Goal: Information Seeking & Learning: Learn about a topic

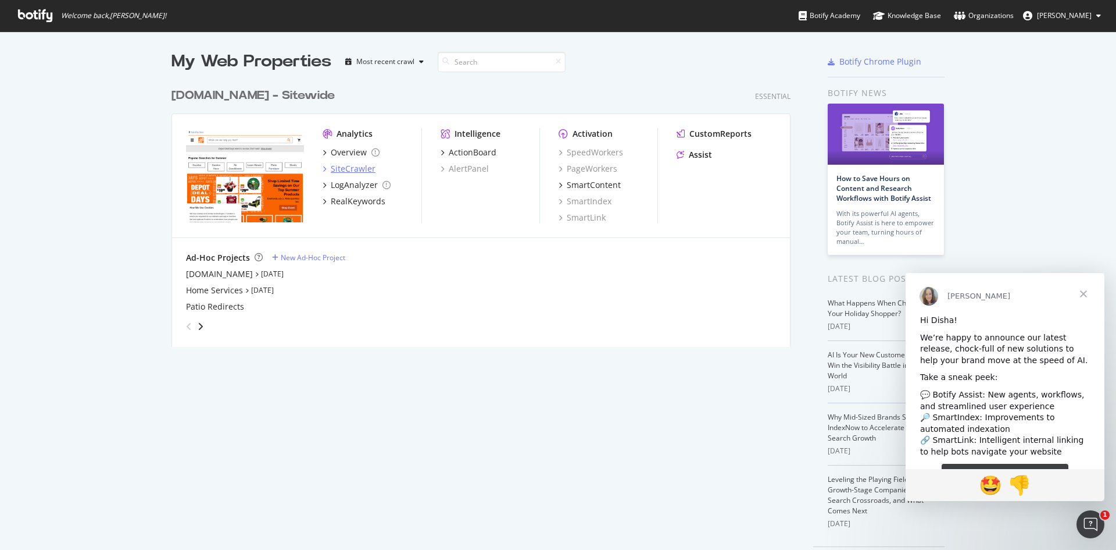
click at [363, 166] on div "SiteCrawler" at bounding box center [353, 169] width 45 height 12
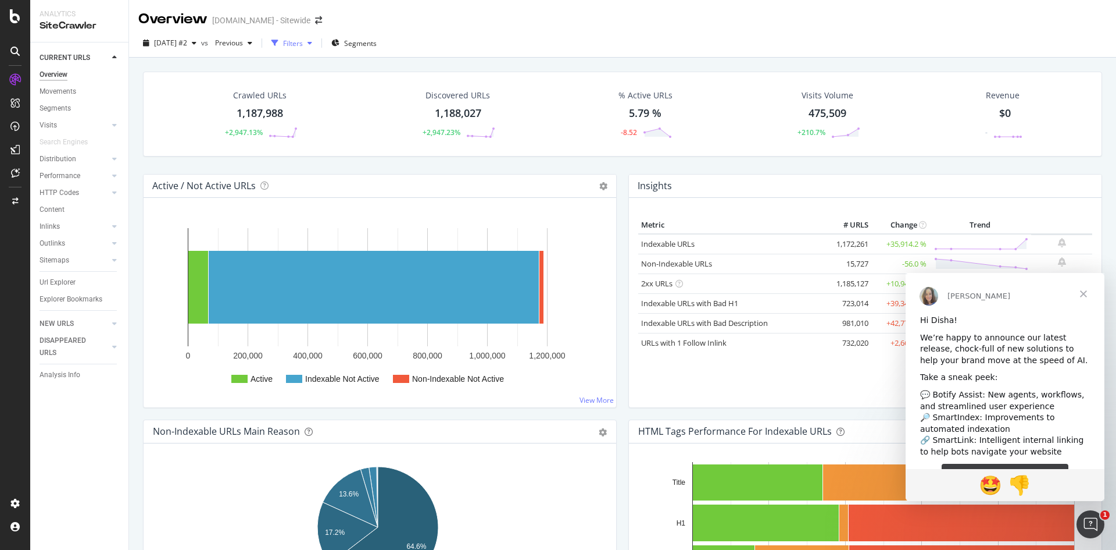
click at [303, 47] on div "Filters" at bounding box center [293, 43] width 20 height 10
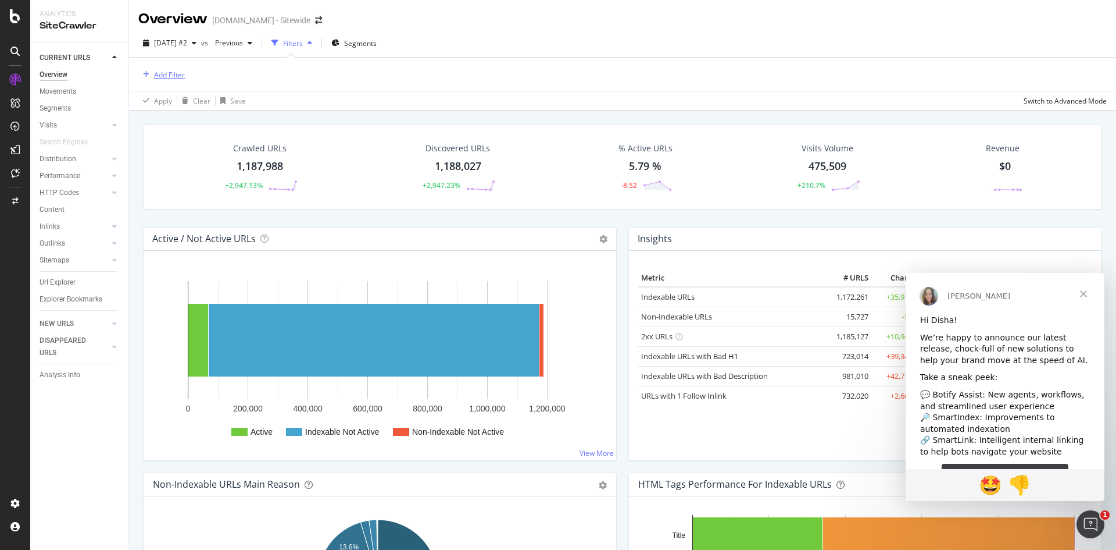
click at [173, 74] on div "Add Filter" at bounding box center [169, 75] width 31 height 10
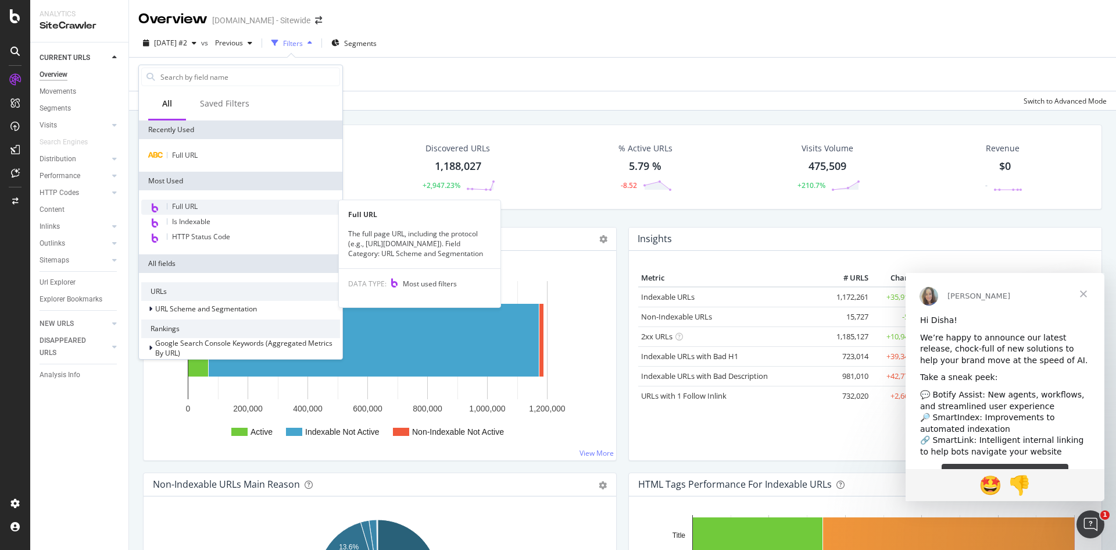
click at [173, 207] on span "Full URL" at bounding box center [185, 206] width 26 height 10
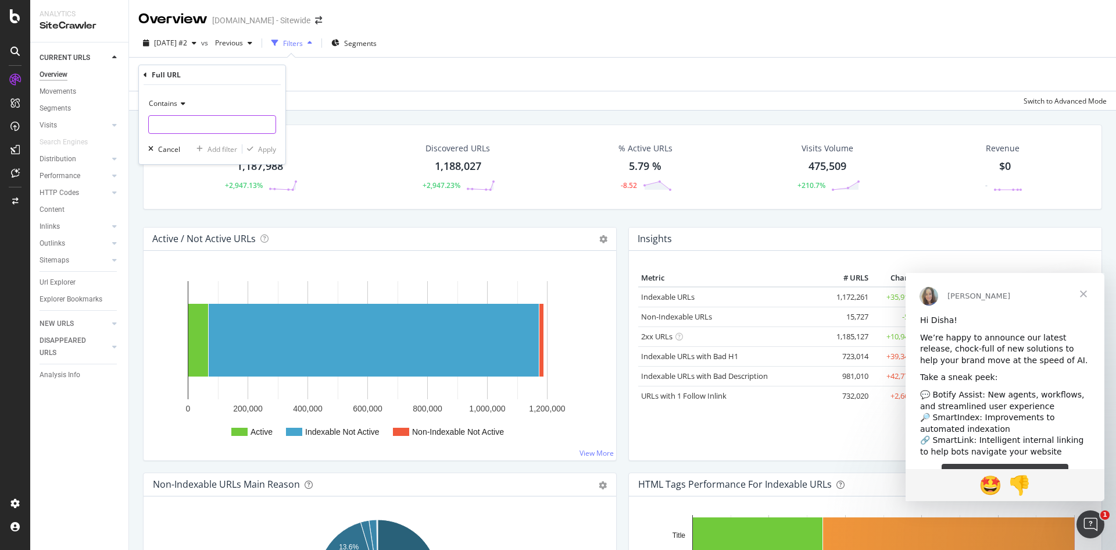
click at [199, 122] on input "text" at bounding box center [212, 124] width 127 height 19
paste input "https://www.homedepot.ca/en/home/categories/building-materials/lumber-and-compo…"
type input "https://www.homedepot.ca/en/home/categories/building-materials/lumber-and-compo…"
click at [269, 149] on div "Apply" at bounding box center [267, 149] width 18 height 10
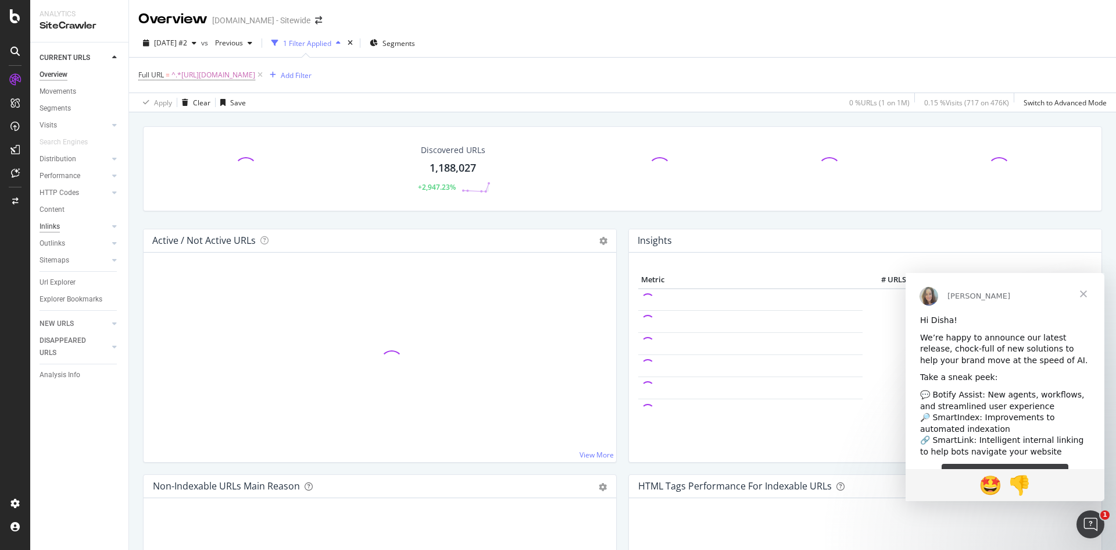
click at [59, 222] on div "Inlinks" at bounding box center [50, 226] width 20 height 12
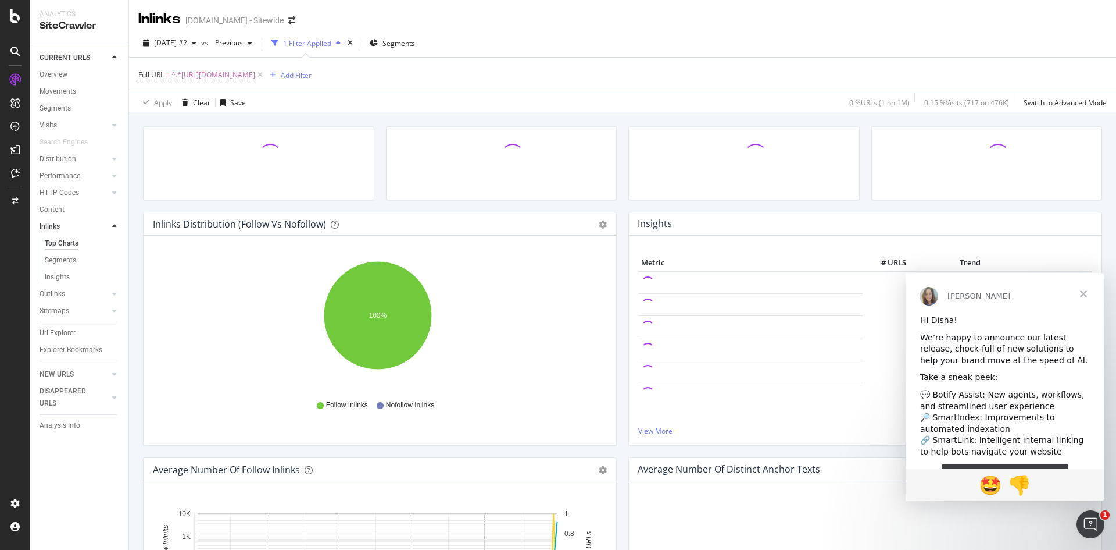
click at [1089, 294] on span "Close" at bounding box center [1084, 294] width 42 height 42
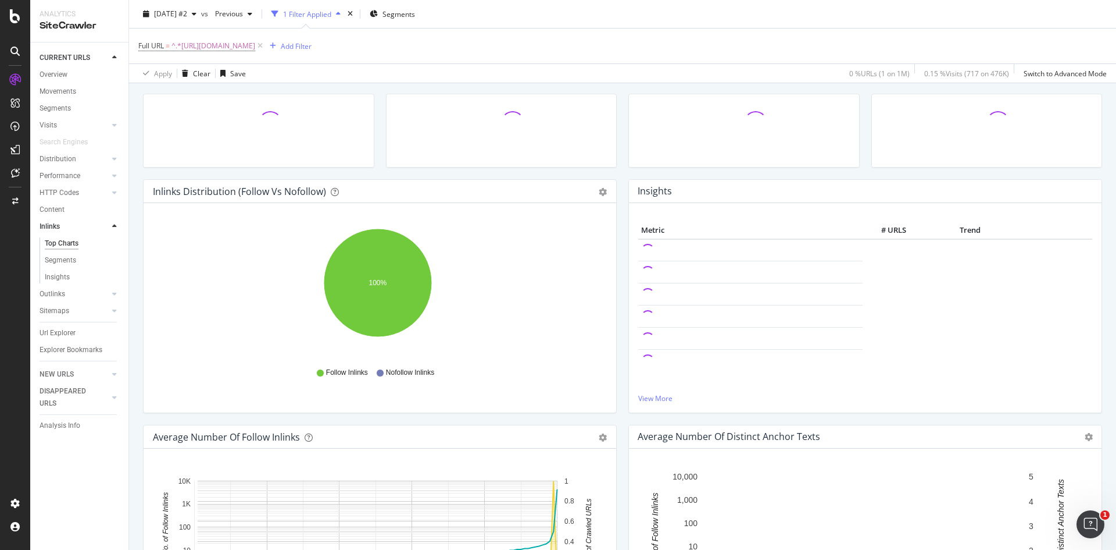
scroll to position [32, 0]
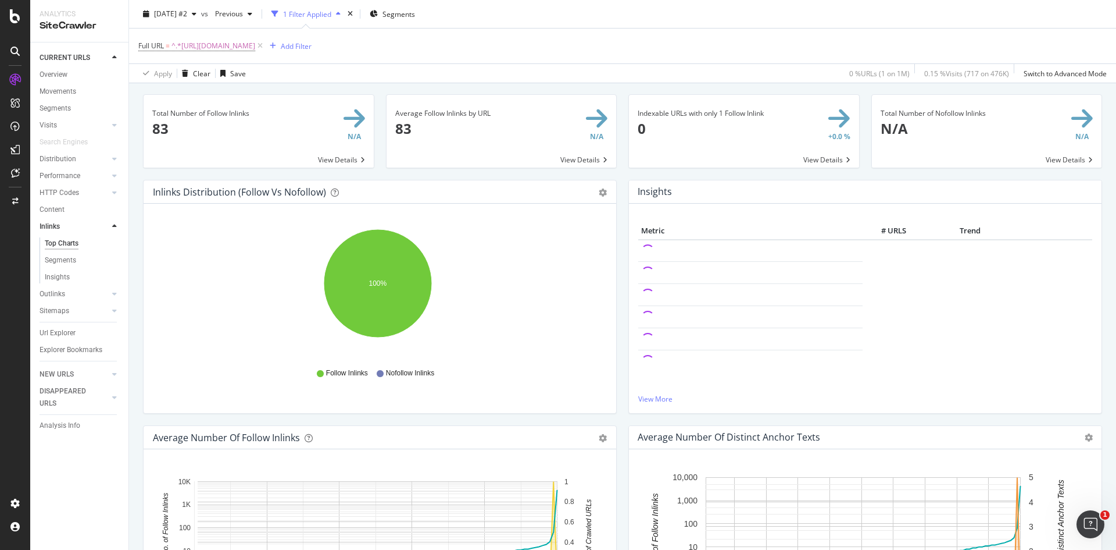
click at [334, 159] on span at bounding box center [259, 131] width 230 height 73
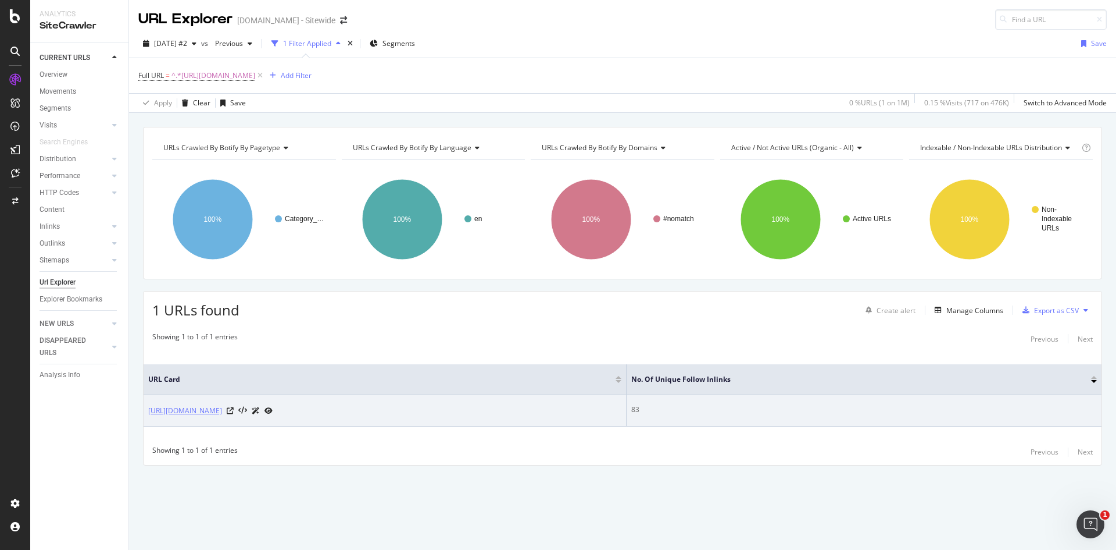
click at [222, 411] on link "https://www.homedepot.ca/en/home/categories/building-materials/lumber-and-compo…" at bounding box center [185, 411] width 74 height 12
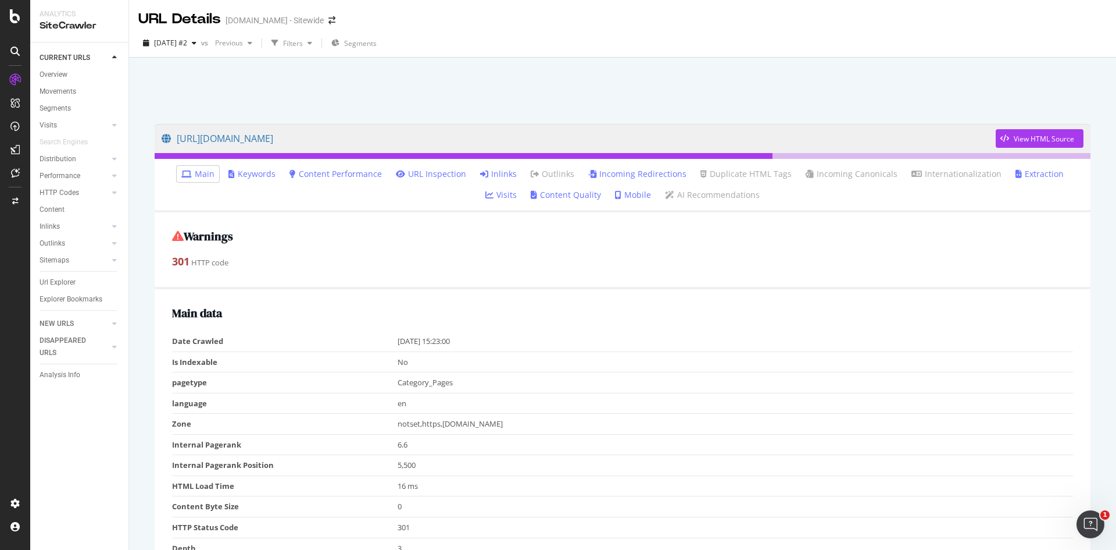
click at [613, 173] on link "Incoming Redirections" at bounding box center [637, 174] width 98 height 12
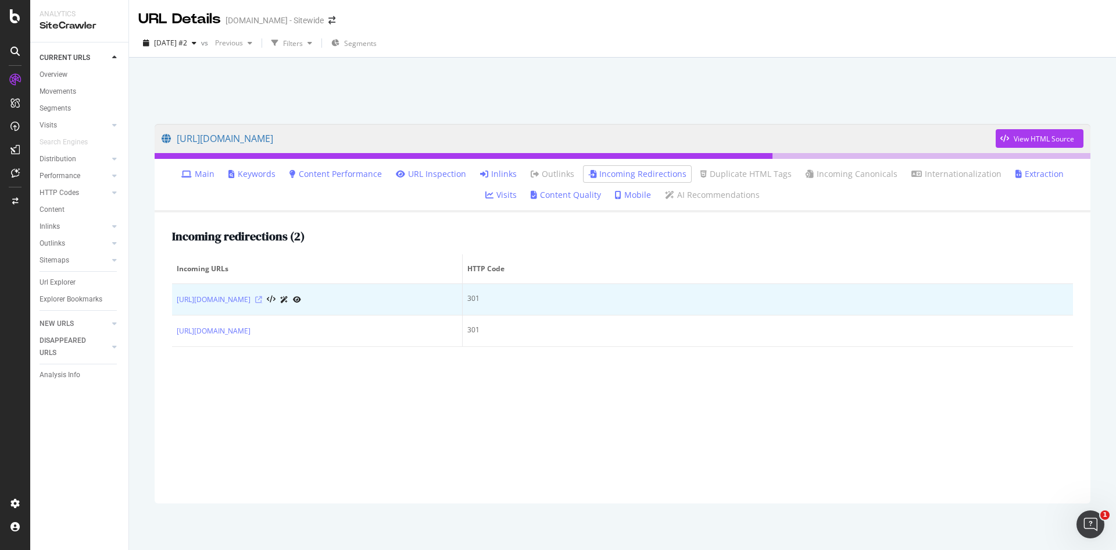
click at [262, 302] on icon at bounding box center [258, 299] width 7 height 7
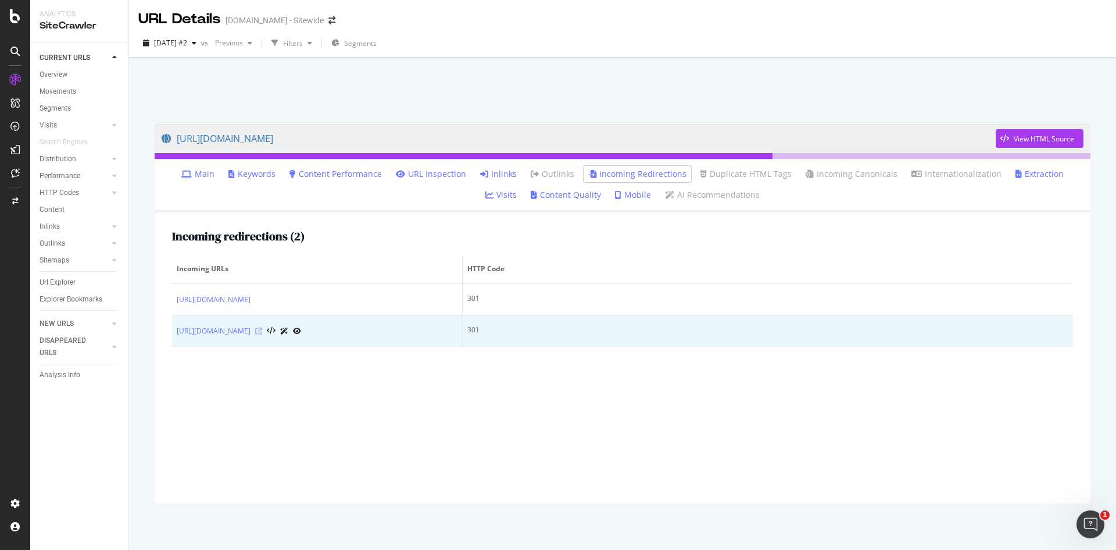
click at [262, 334] on icon at bounding box center [258, 330] width 7 height 7
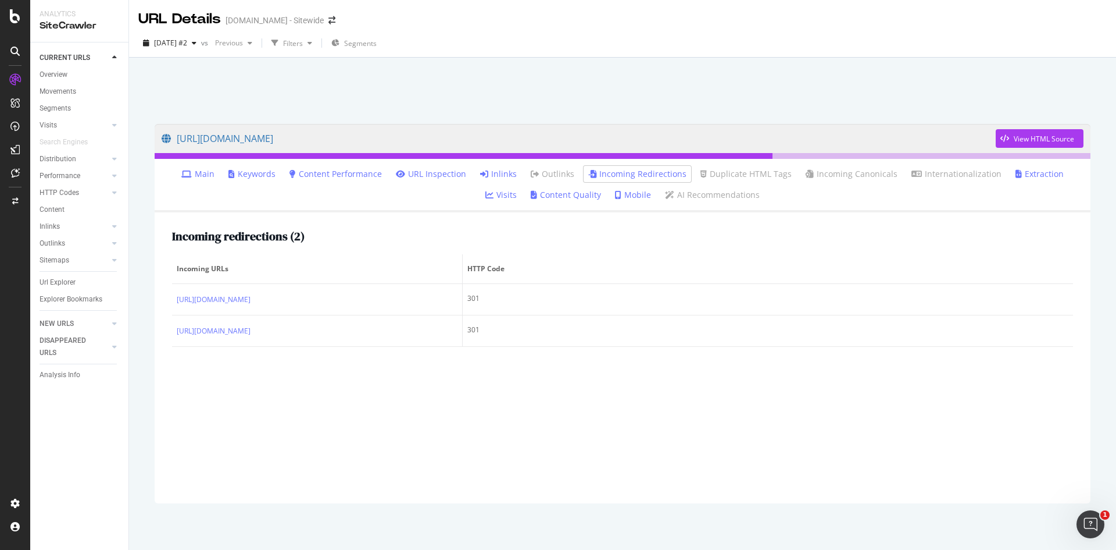
click at [480, 170] on link "Inlinks" at bounding box center [498, 174] width 37 height 12
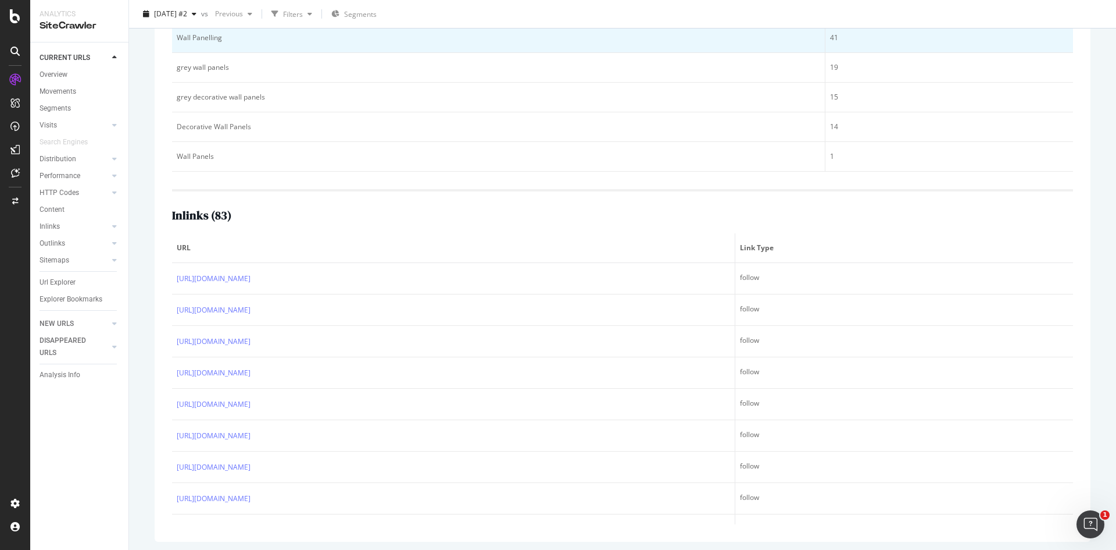
scroll to position [264, 0]
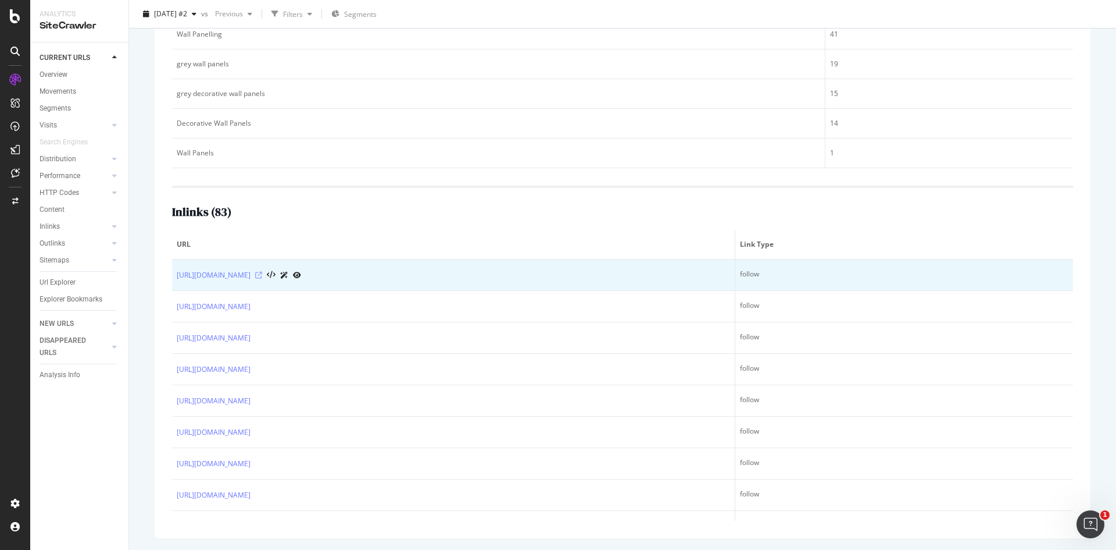
click at [262, 274] on icon at bounding box center [258, 275] width 7 height 7
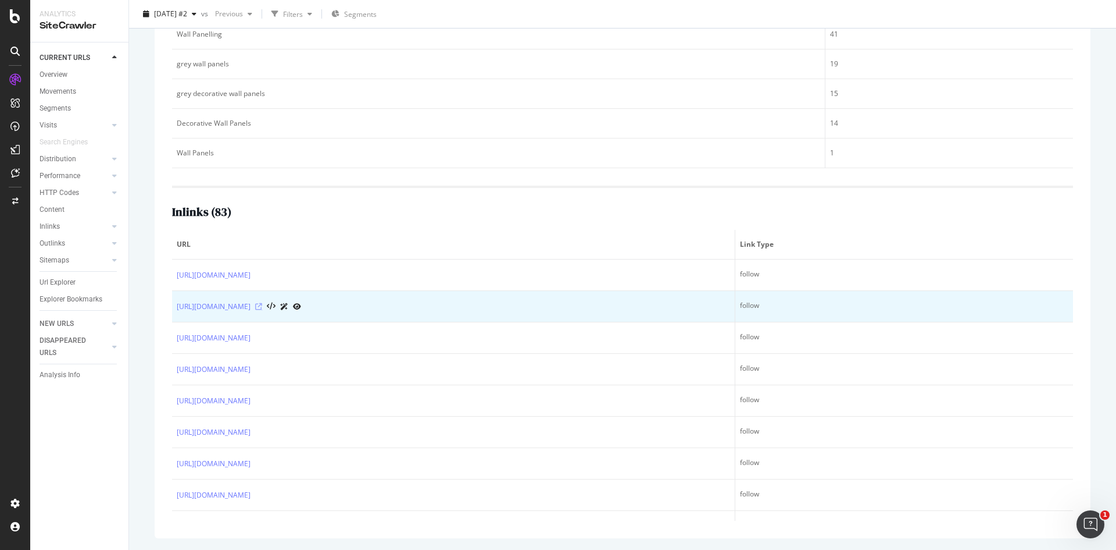
click at [262, 305] on icon at bounding box center [258, 306] width 7 height 7
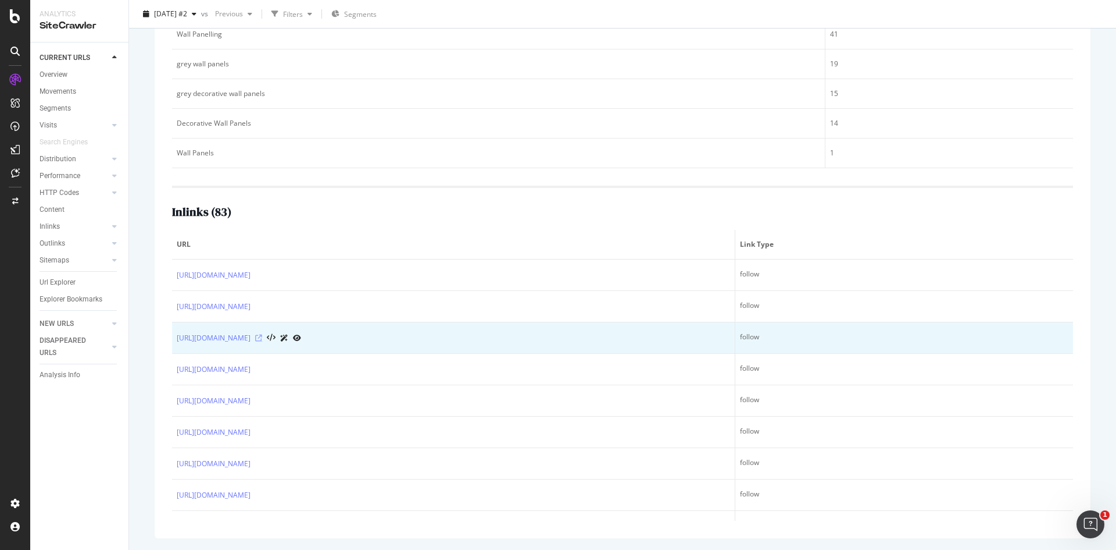
click at [262, 336] on icon at bounding box center [258, 337] width 7 height 7
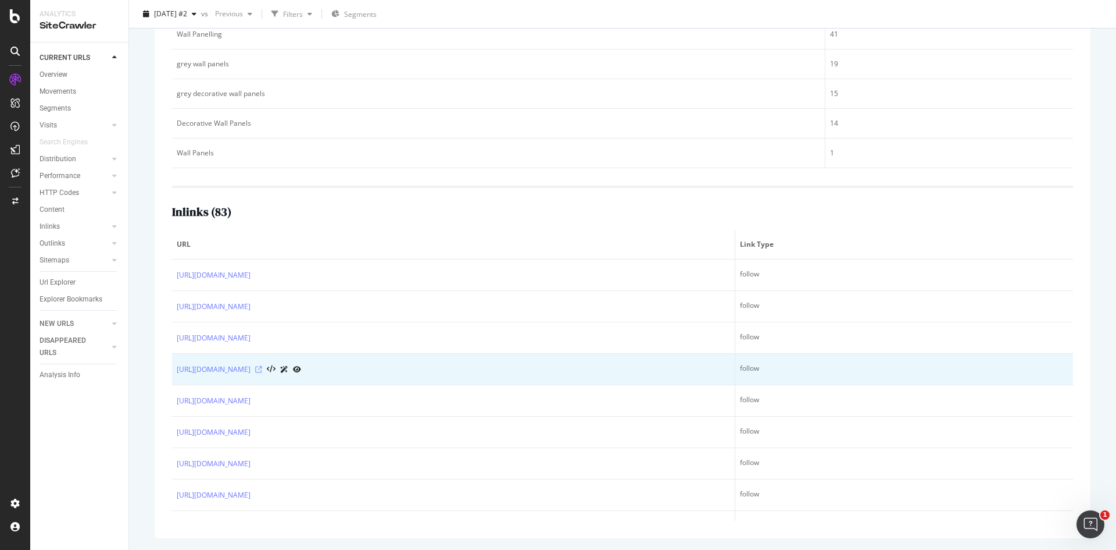
click at [262, 368] on icon at bounding box center [258, 369] width 7 height 7
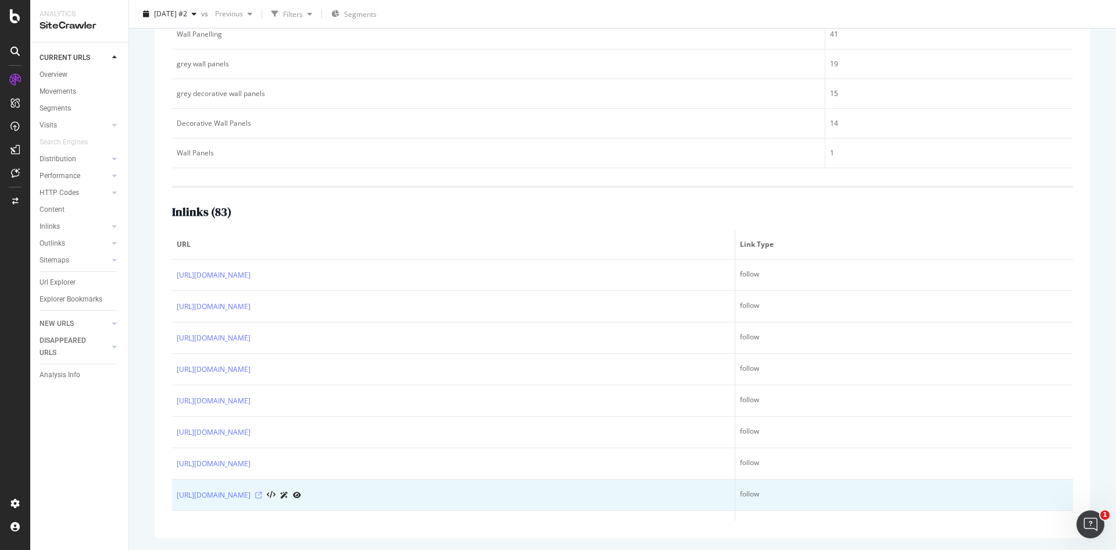
click at [262, 498] on icon at bounding box center [258, 494] width 7 height 7
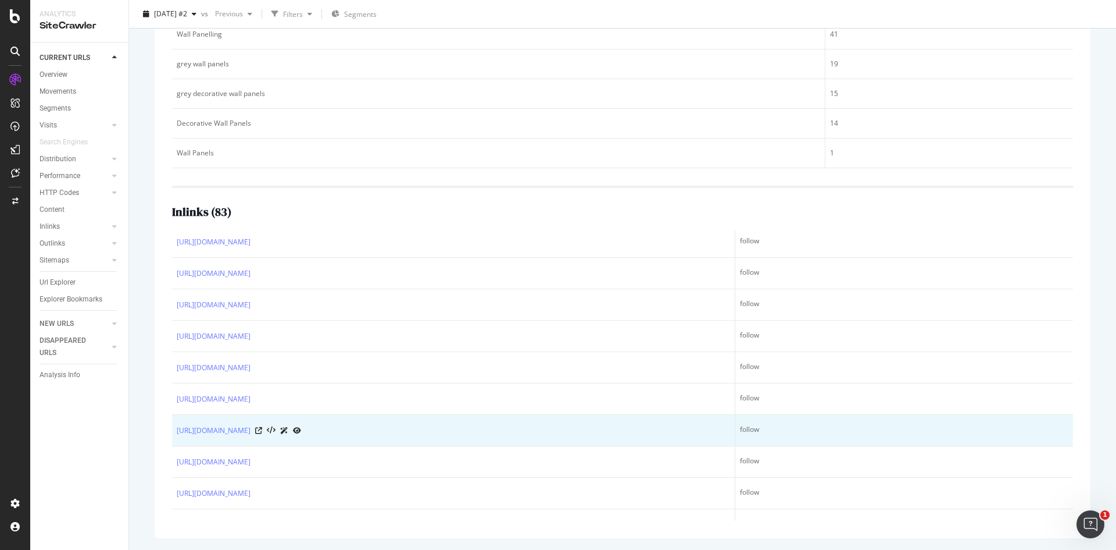
scroll to position [233, 0]
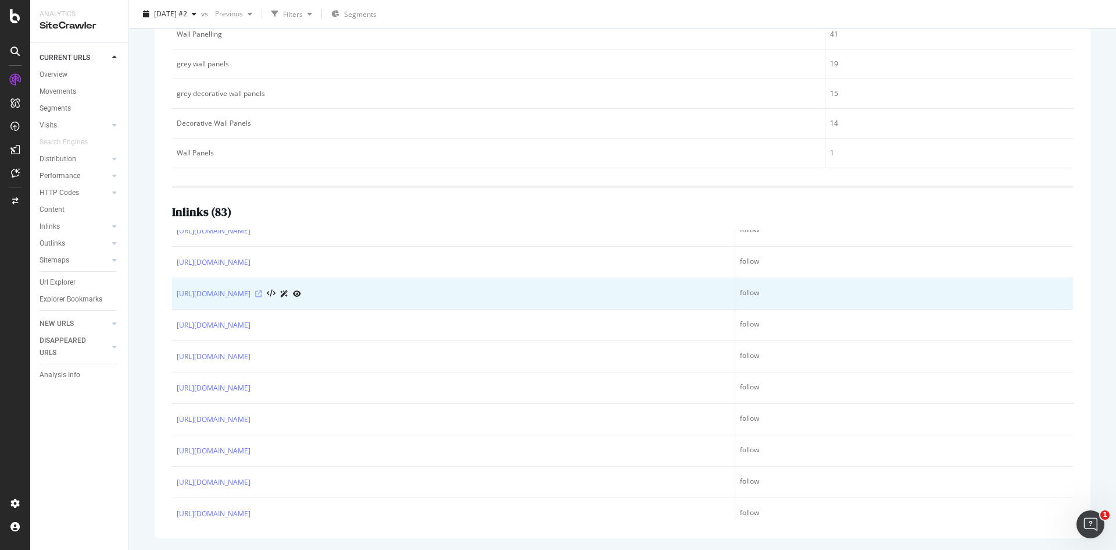
click at [262, 297] on icon at bounding box center [258, 293] width 7 height 7
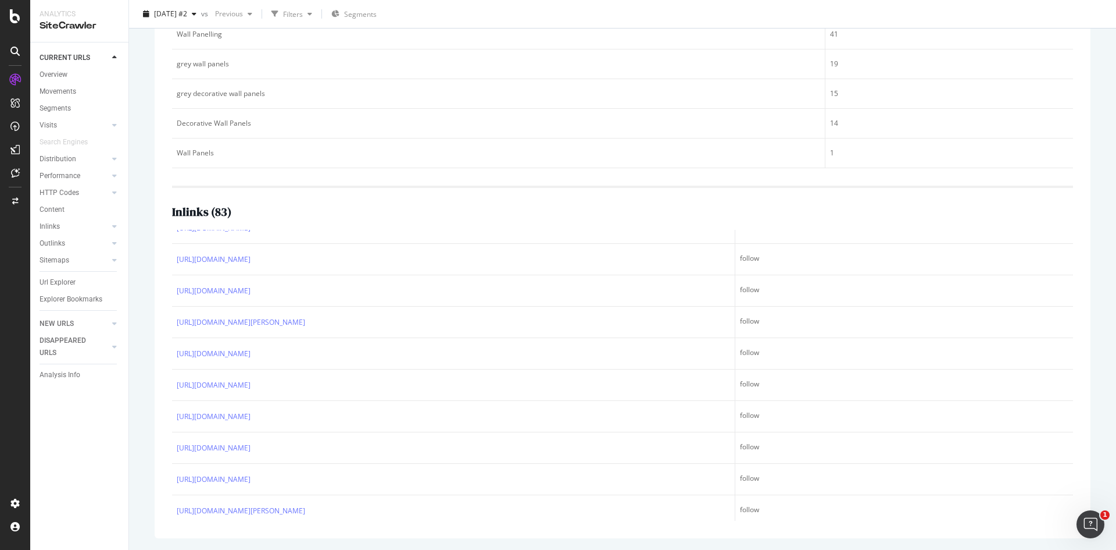
scroll to position [581, 0]
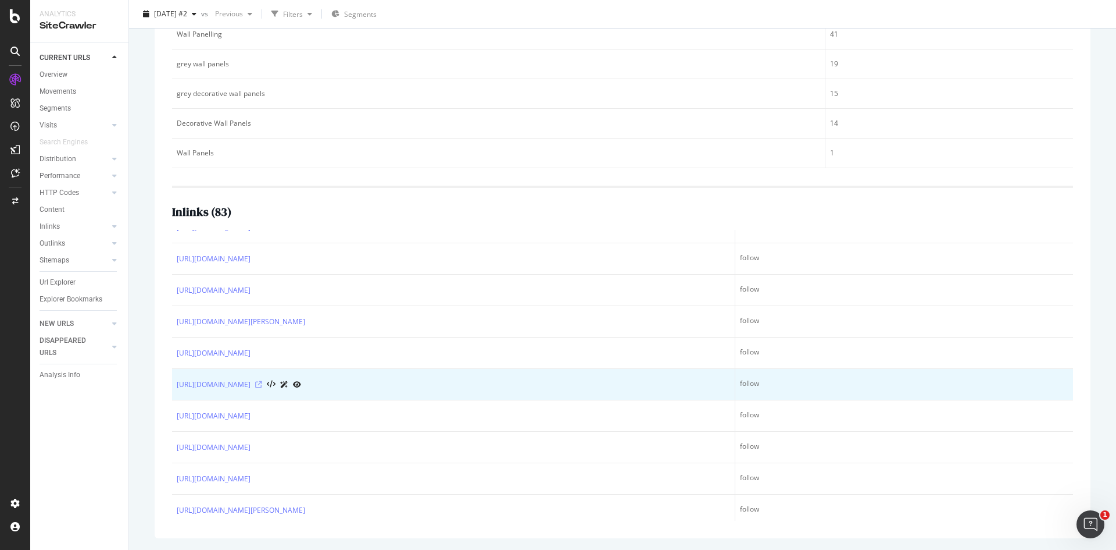
click at [262, 388] on icon at bounding box center [258, 384] width 7 height 7
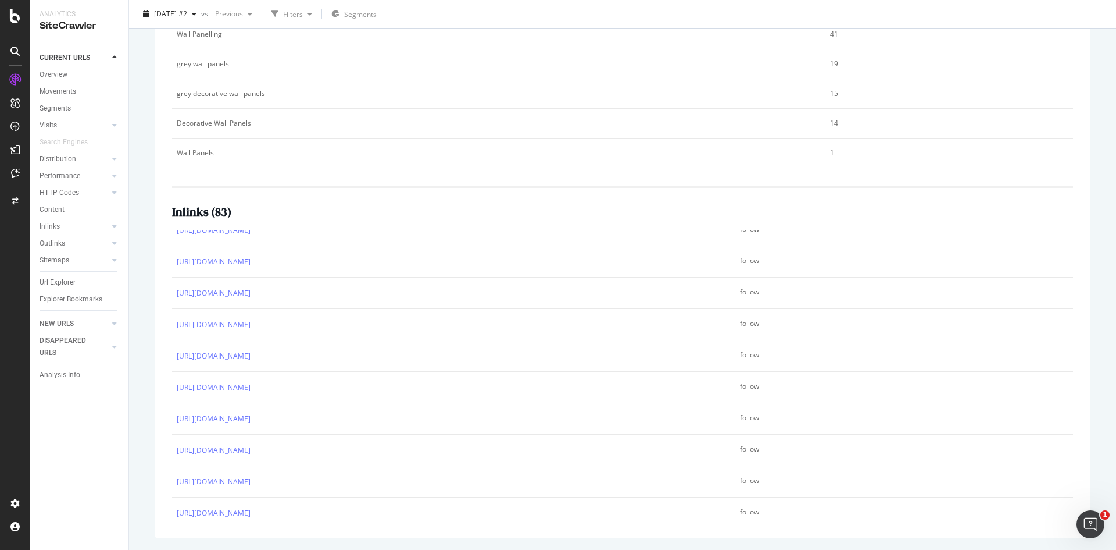
scroll to position [794, 0]
drag, startPoint x: 52, startPoint y: 242, endPoint x: 64, endPoint y: 245, distance: 12.4
click at [52, 242] on div "Outlinks" at bounding box center [53, 243] width 26 height 12
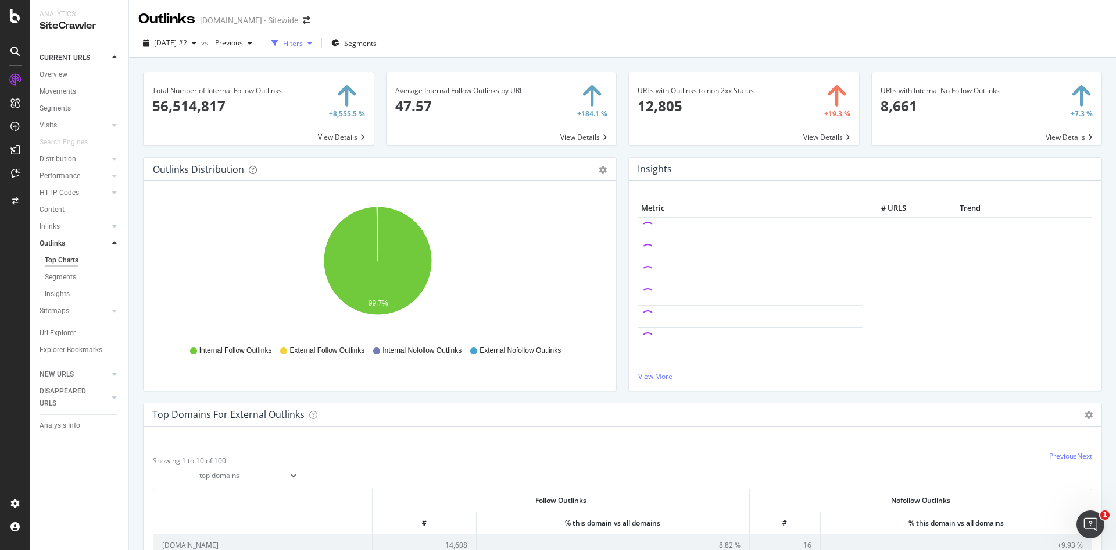
click at [303, 41] on div "Filters" at bounding box center [293, 43] width 20 height 10
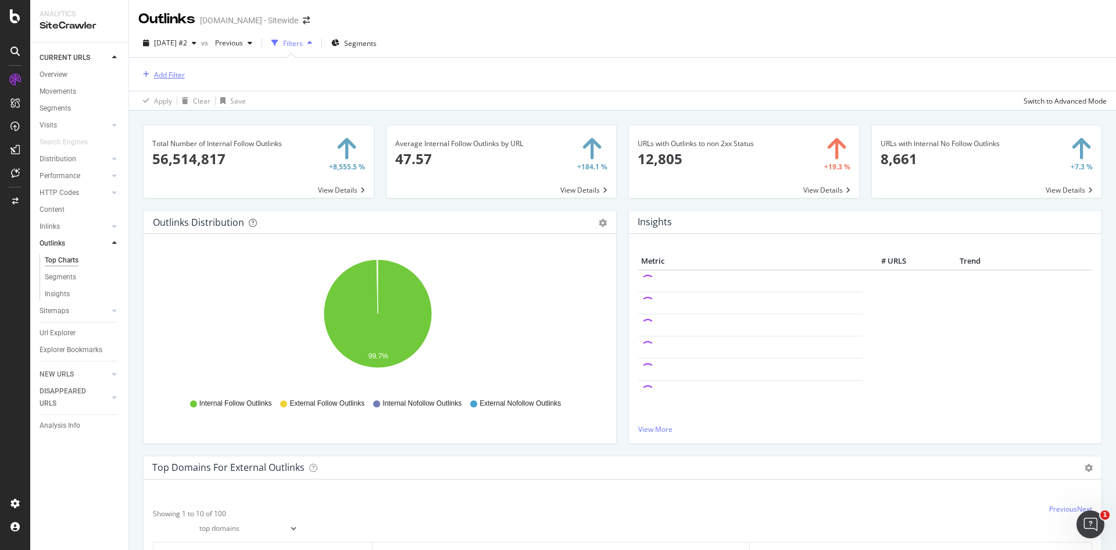
click at [177, 71] on div "Add Filter" at bounding box center [169, 75] width 31 height 10
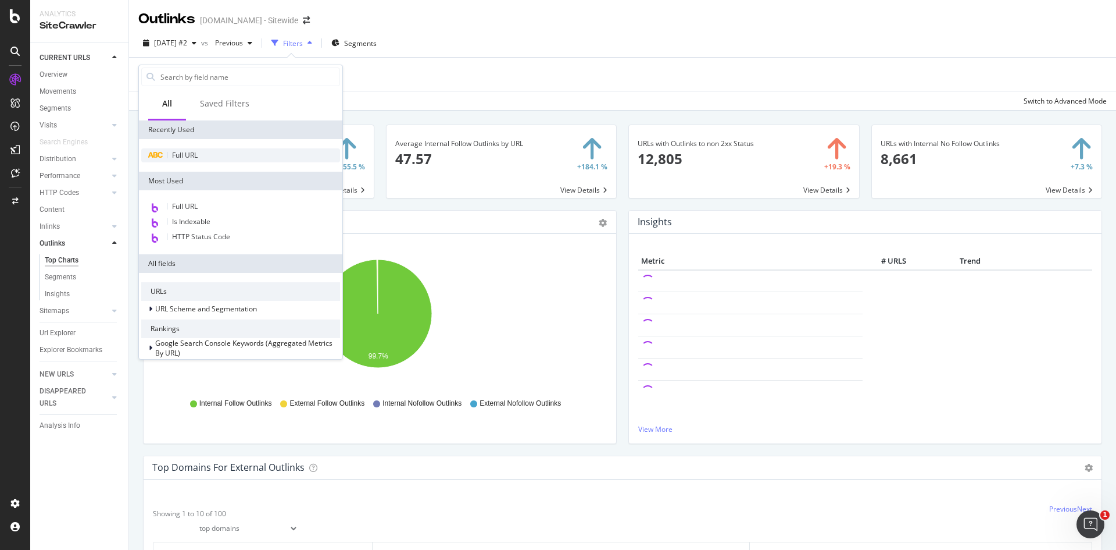
click at [185, 151] on span "Full URL" at bounding box center [185, 155] width 26 height 10
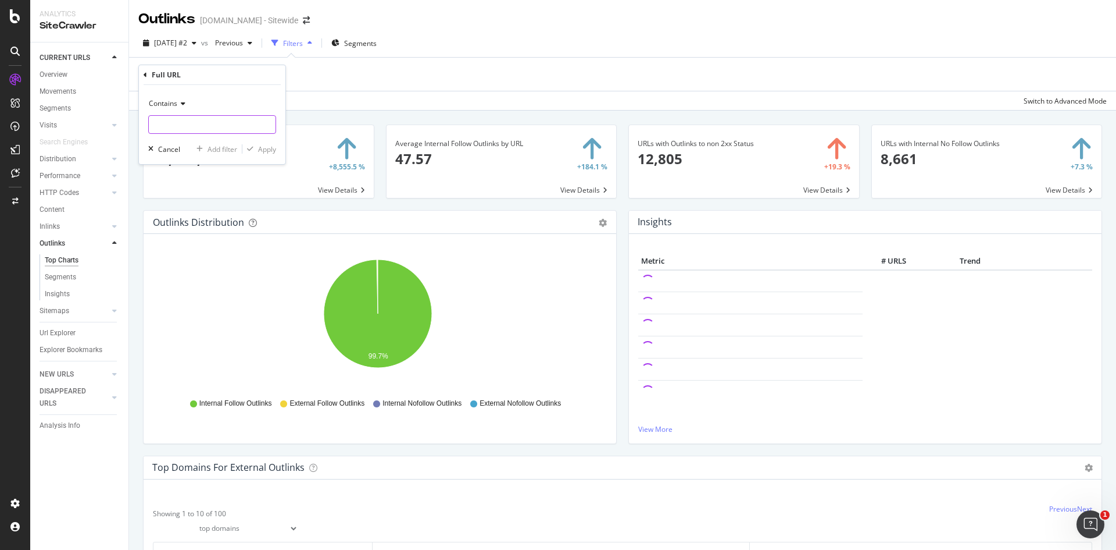
click at [177, 126] on input "text" at bounding box center [212, 124] width 127 height 19
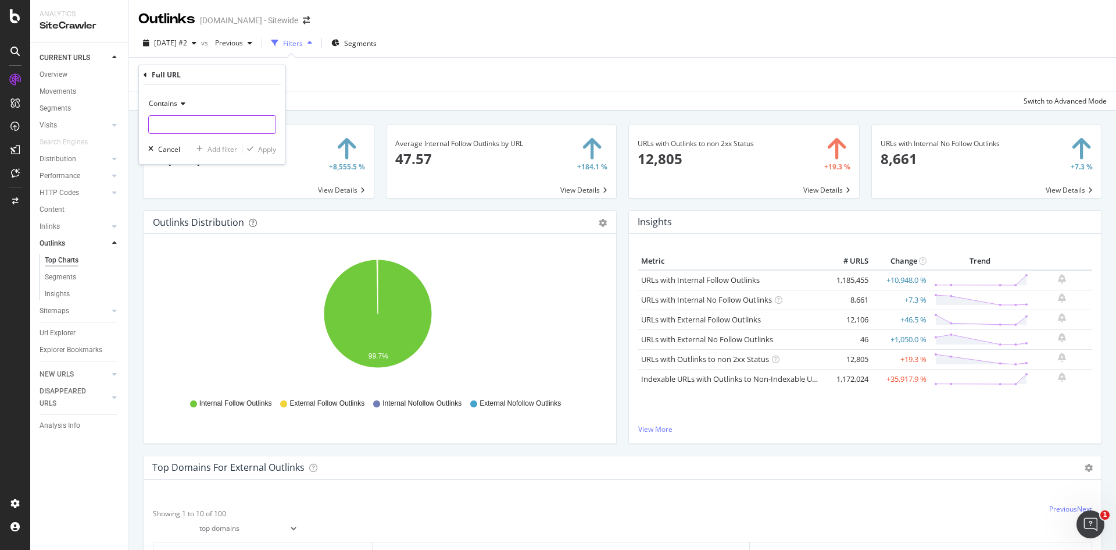
click at [178, 127] on input "text" at bounding box center [212, 124] width 127 height 19
paste input "https://www.homedepot.ca/en/home/categories/building-materials/lumber-and-compo…"
type input "https://www.homedepot.ca/en/home/categories/building-materials/lumber-and-compo…"
click at [259, 143] on button "Apply" at bounding box center [259, 149] width 34 height 12
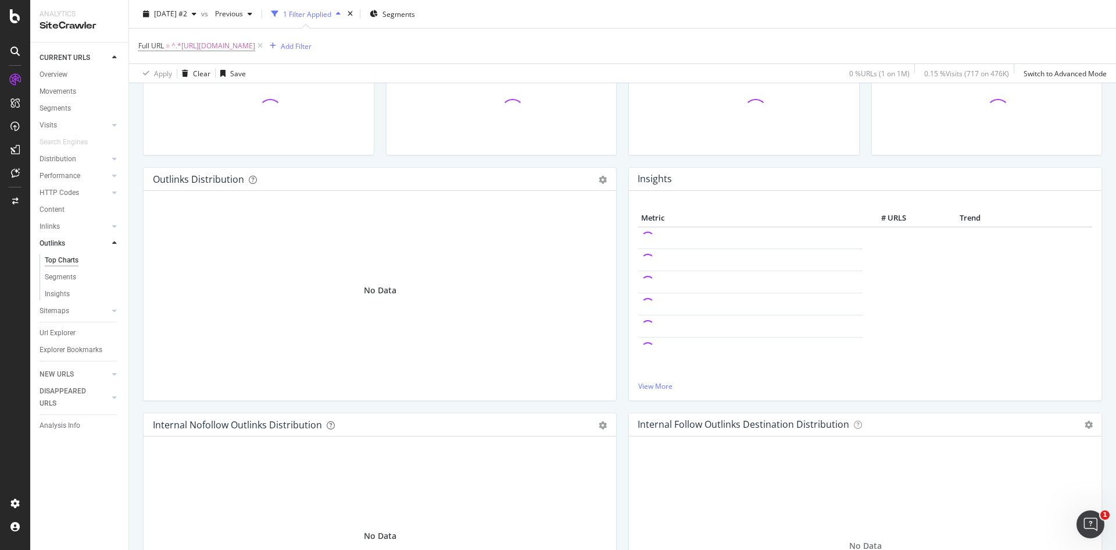
scroll to position [32, 0]
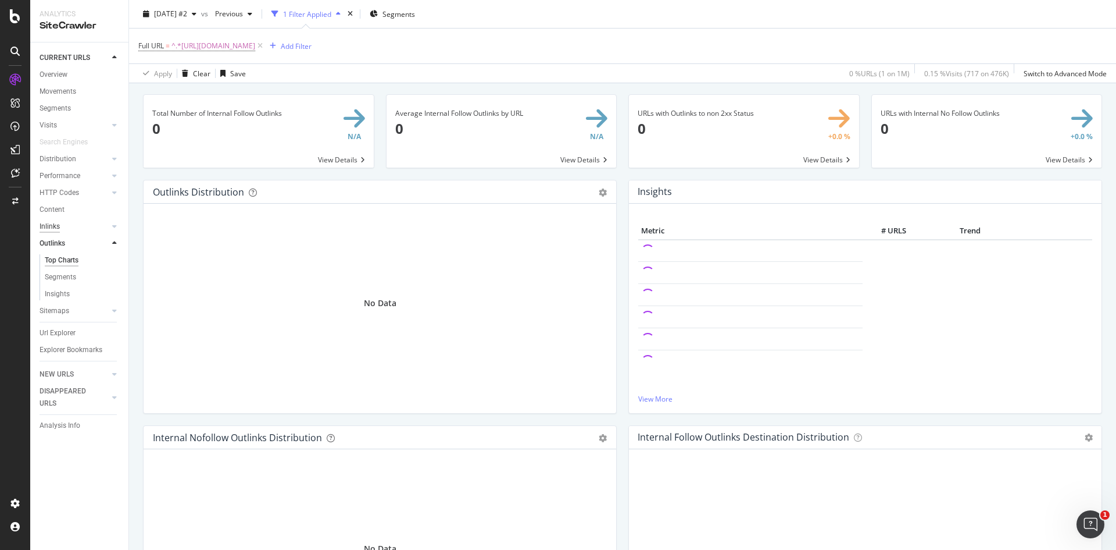
click at [47, 228] on div "Inlinks" at bounding box center [50, 226] width 20 height 12
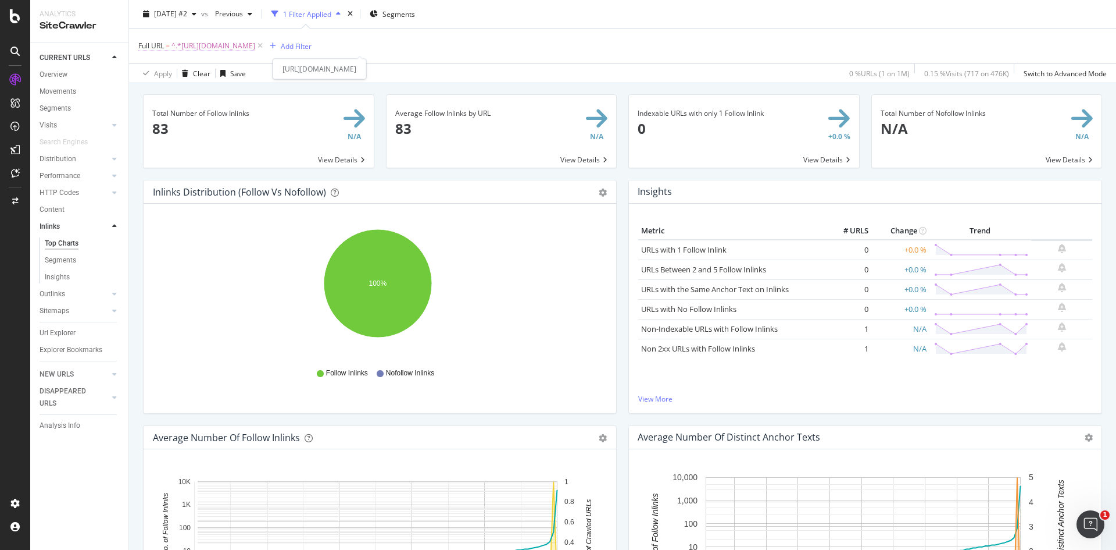
click at [144, 47] on span "Full URL" at bounding box center [151, 46] width 26 height 10
click at [198, 94] on input "https://www.homedepot.ca/en/home/categories/building-materials/lumber-and-compo…" at bounding box center [204, 94] width 110 height 19
click at [197, 97] on input "https://www.homedepot.ca/en/home/categories/building-materials/lumber-and-compo…" at bounding box center [204, 94] width 110 height 19
paste input "/f/1p4p-1s5p"
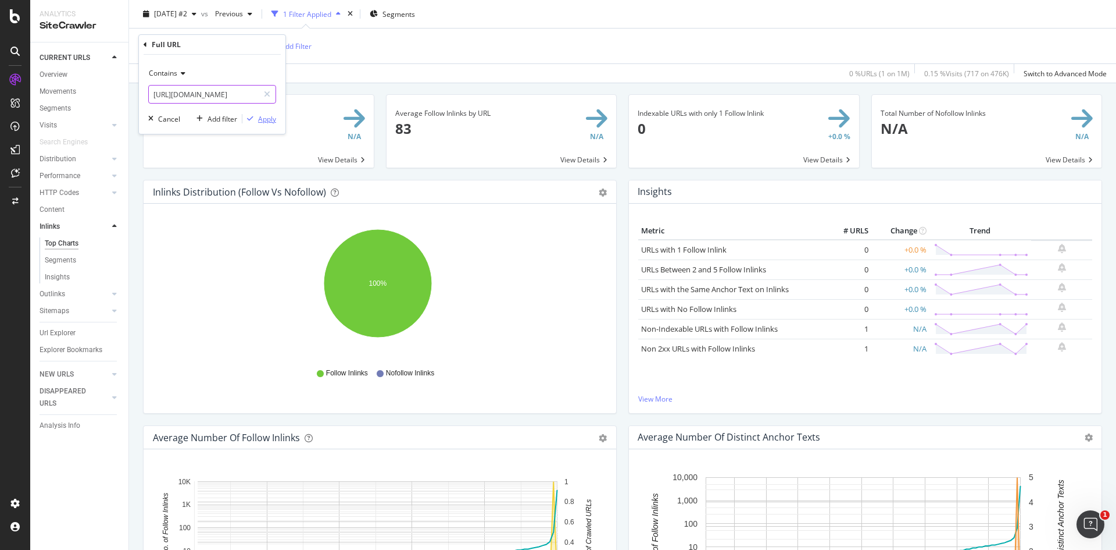
type input "[URL][DOMAIN_NAME]"
click at [259, 119] on div "Apply" at bounding box center [267, 119] width 18 height 10
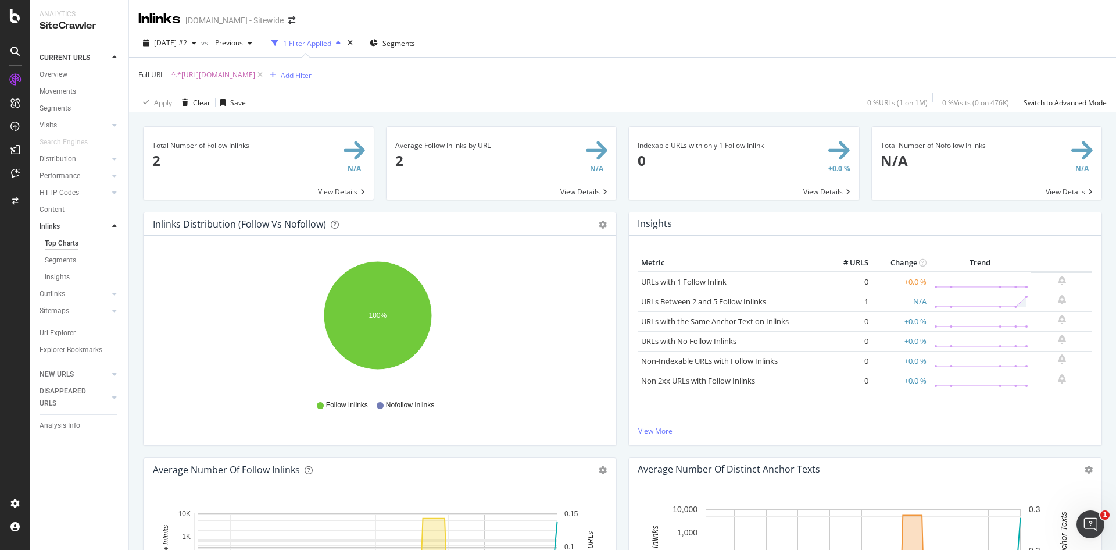
click at [352, 194] on span at bounding box center [259, 163] width 230 height 73
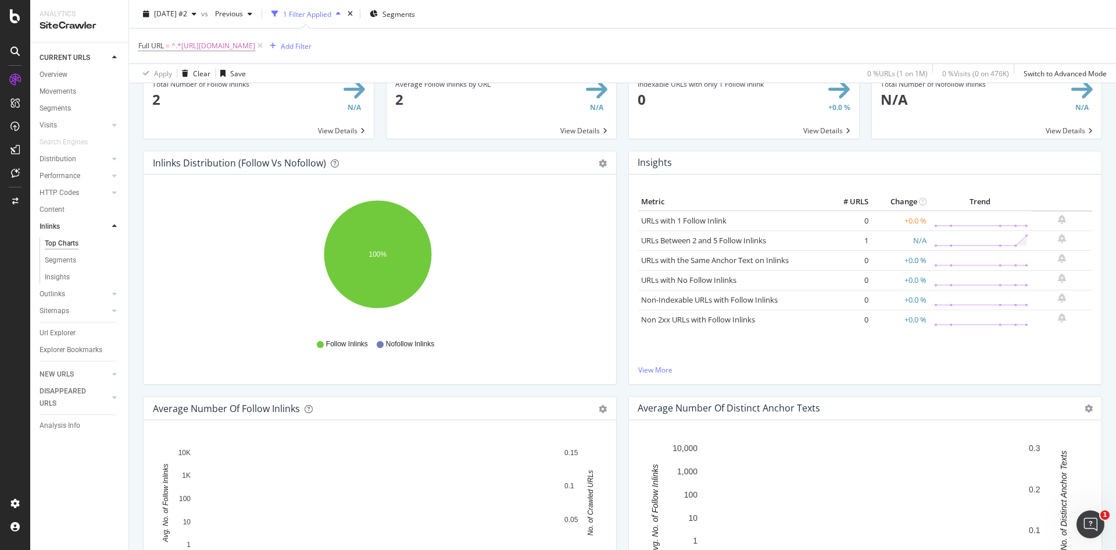
scroll to position [58, 0]
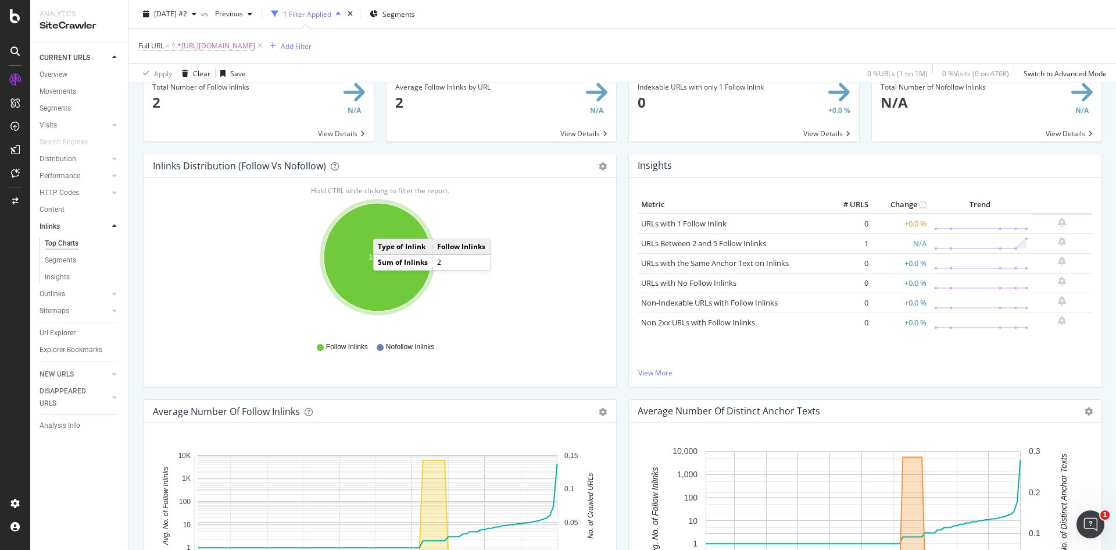
click at [385, 227] on ellipse "A chart." at bounding box center [378, 257] width 108 height 108
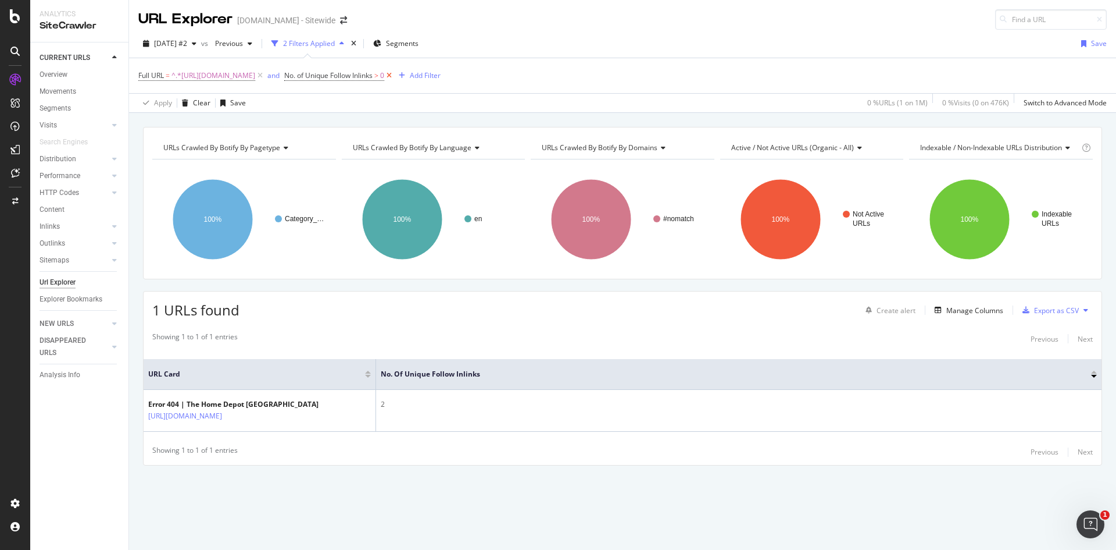
click at [394, 77] on icon at bounding box center [389, 76] width 10 height 12
click at [57, 223] on div "Inlinks" at bounding box center [50, 226] width 20 height 12
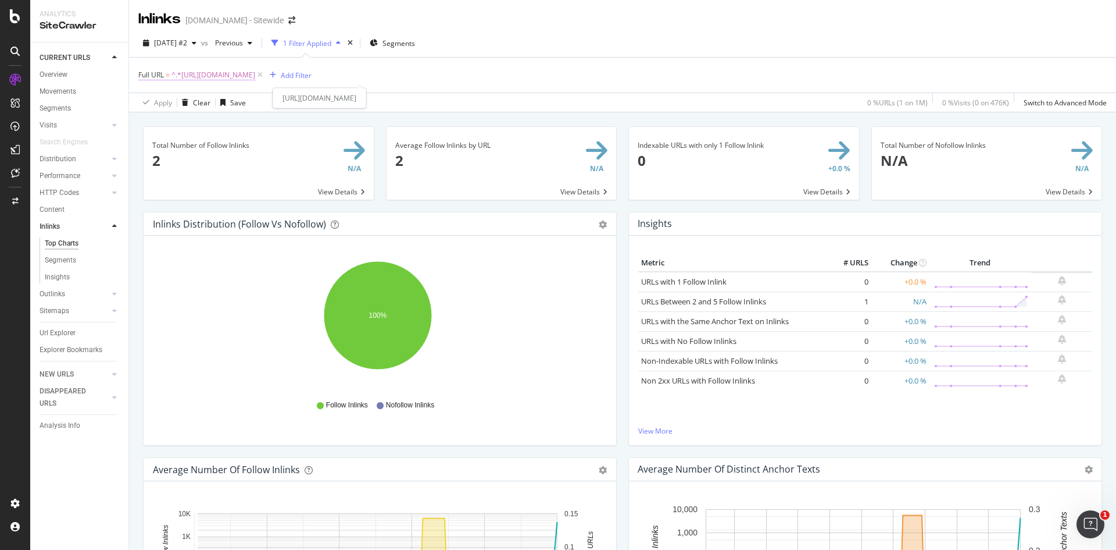
click at [163, 76] on span "Full URL" at bounding box center [151, 75] width 26 height 10
click at [181, 123] on input "[URL][DOMAIN_NAME]" at bounding box center [204, 123] width 110 height 19
click at [210, 131] on input "[URL][DOMAIN_NAME]" at bounding box center [204, 123] width 110 height 19
drag, startPoint x: 253, startPoint y: 127, endPoint x: 437, endPoint y: 108, distance: 185.3
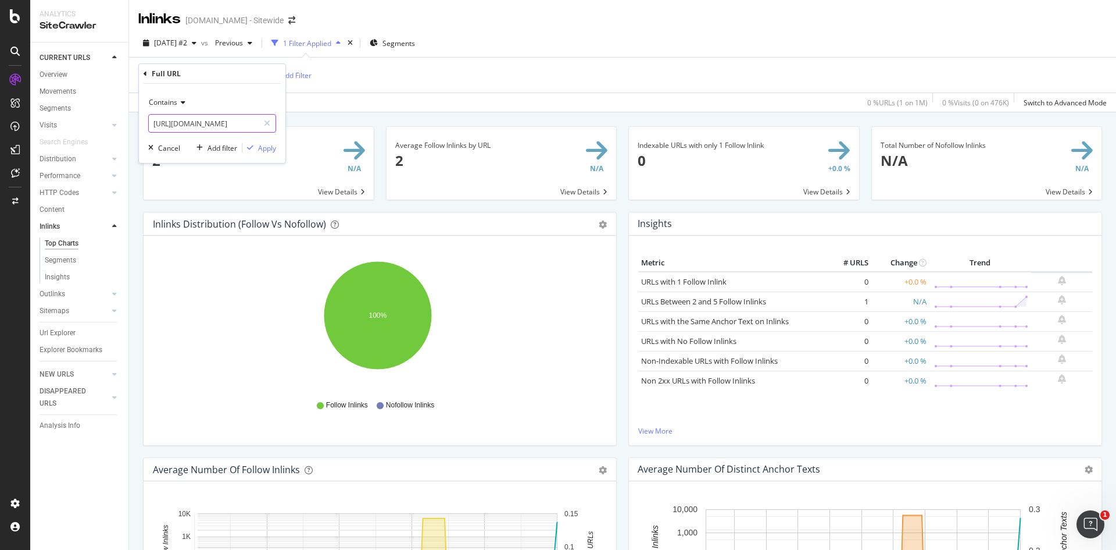
click at [477, 112] on body "Analytics SiteCrawler CURRENT URLS Overview Movements Segments Visits Analysis …" at bounding box center [558, 275] width 1116 height 550
click at [217, 123] on input "[URL][DOMAIN_NAME]" at bounding box center [204, 123] width 110 height 19
click at [214, 126] on input "[URL][DOMAIN_NAME]" at bounding box center [204, 123] width 110 height 19
drag, startPoint x: 216, startPoint y: 125, endPoint x: 295, endPoint y: 122, distance: 78.6
click at [295, 122] on body "Analytics SiteCrawler CURRENT URLS Overview Movements Segments Visits Analysis …" at bounding box center [558, 275] width 1116 height 550
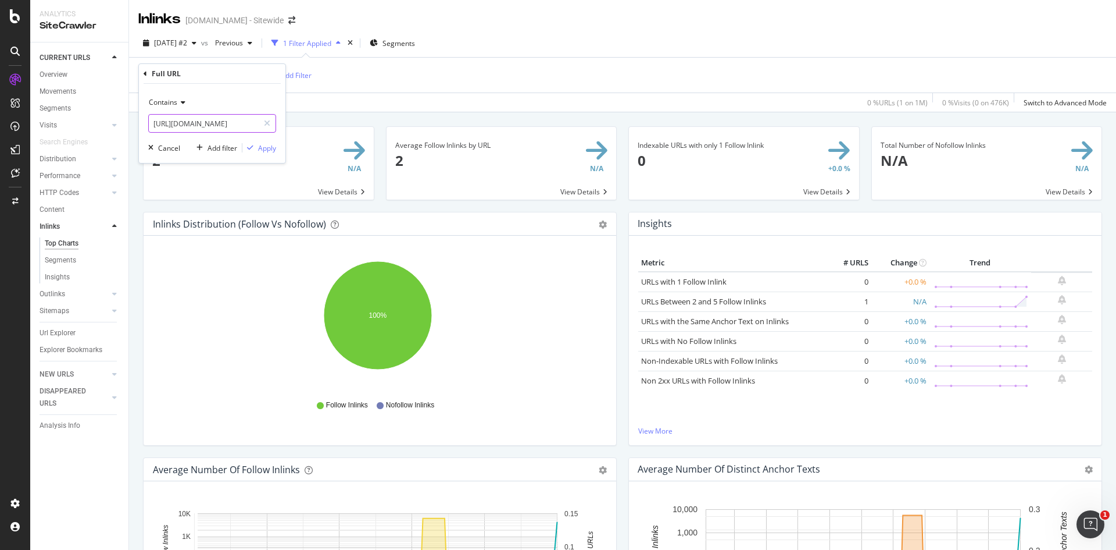
scroll to position [0, 349]
type input "https://www.homedepot.ca/en/home/categories/building-materials/lumber-and-compo…"
drag, startPoint x: 266, startPoint y: 148, endPoint x: 611, endPoint y: 159, distance: 344.4
click at [266, 147] on div "Apply" at bounding box center [267, 148] width 18 height 10
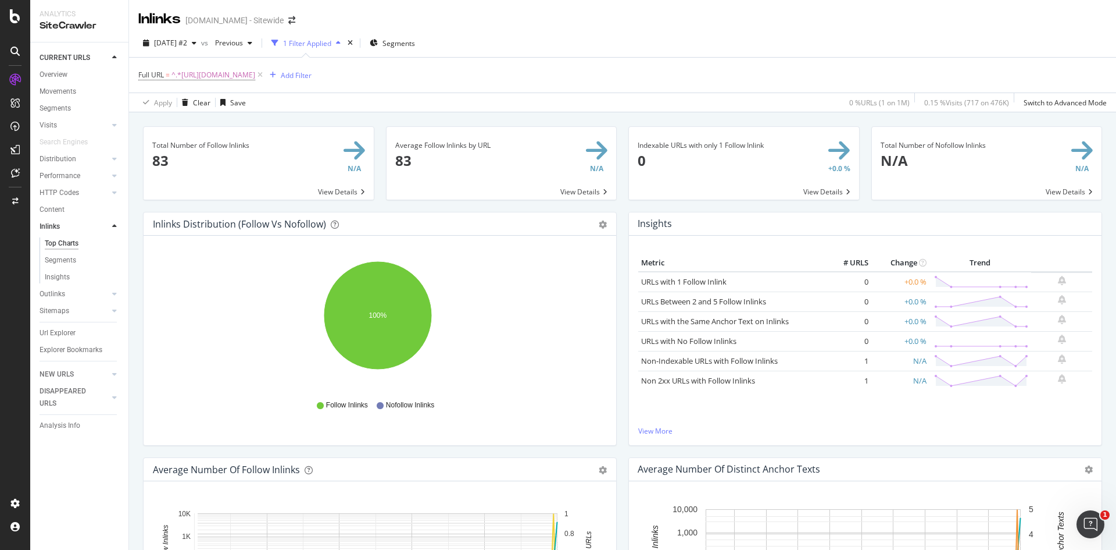
click at [351, 198] on span at bounding box center [259, 163] width 230 height 73
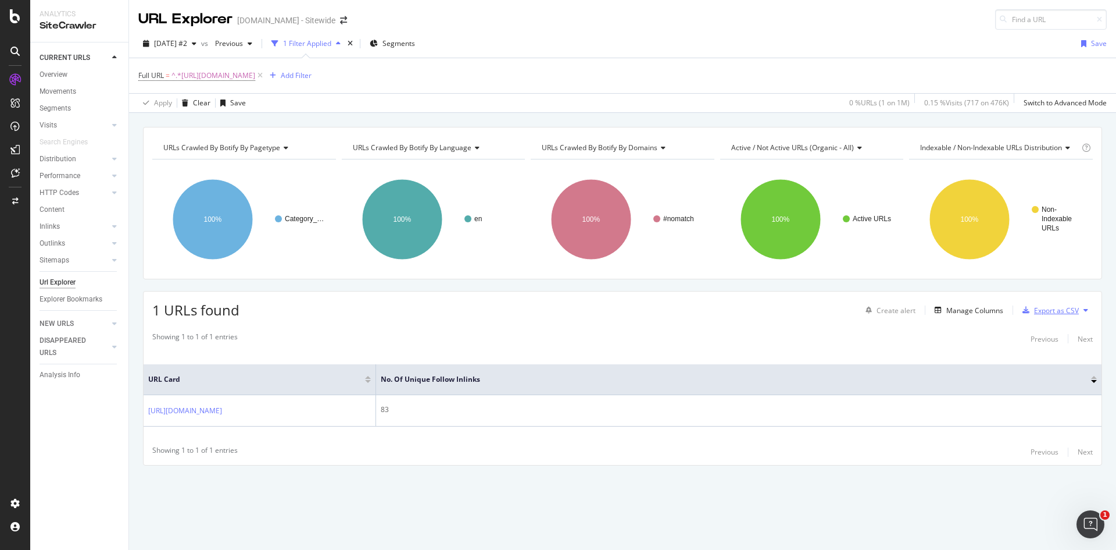
click at [1044, 306] on div "Export as CSV" at bounding box center [1056, 310] width 45 height 10
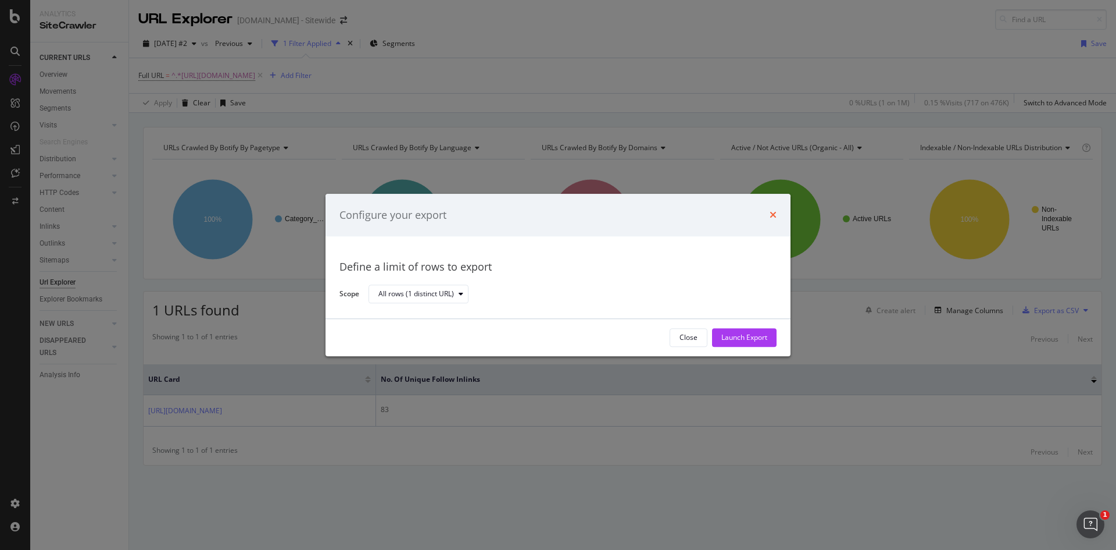
click at [772, 213] on icon "times" at bounding box center [773, 214] width 7 height 9
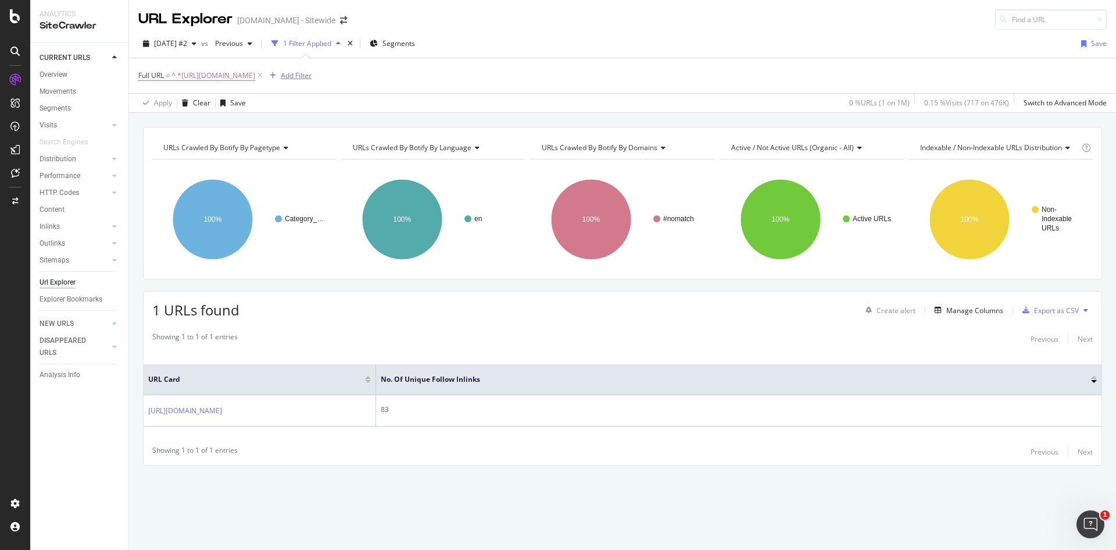
click at [312, 75] on div "Add Filter" at bounding box center [296, 75] width 31 height 10
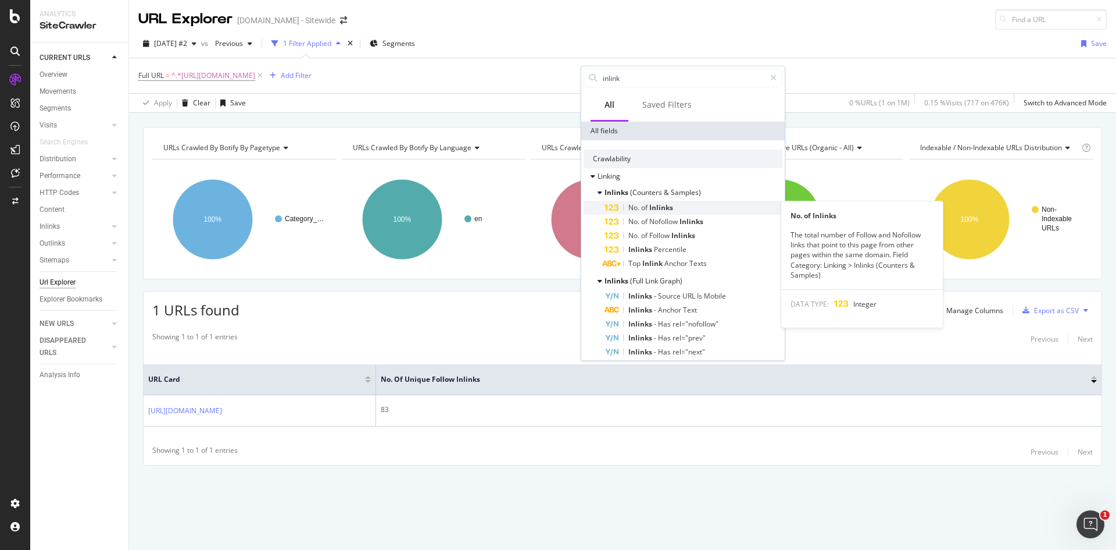
type input "inlink"
click at [651, 207] on span "Inlinks" at bounding box center [662, 207] width 24 height 10
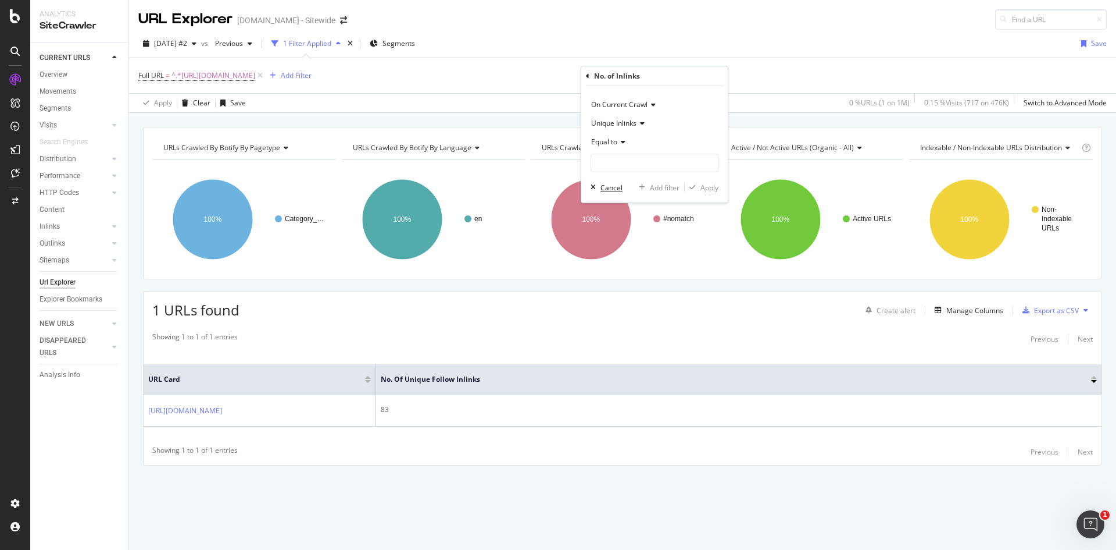
click at [620, 184] on div "Cancel" at bounding box center [612, 188] width 22 height 10
click at [56, 225] on div "Inlinks" at bounding box center [50, 226] width 20 height 12
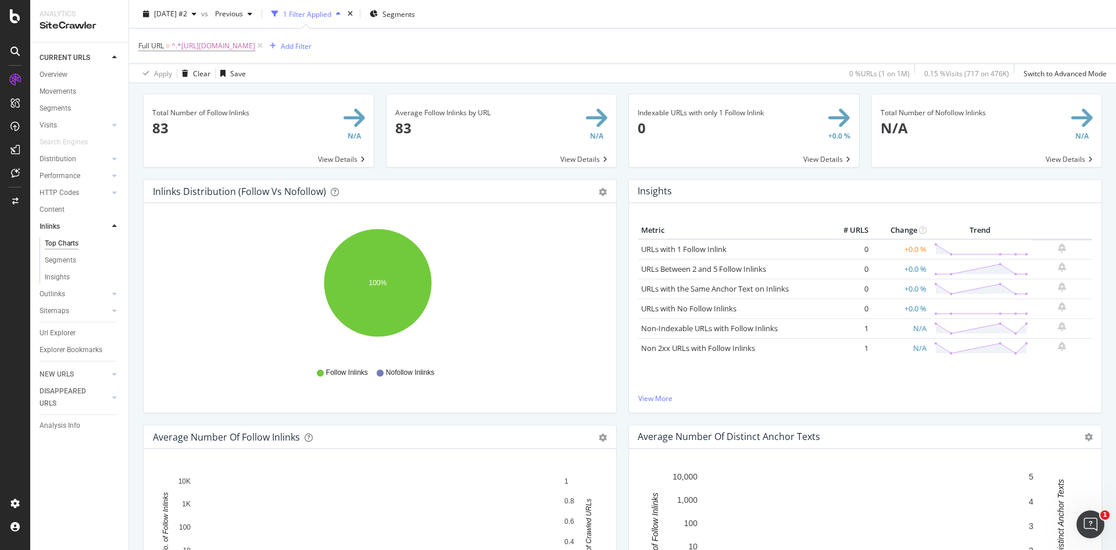
scroll to position [32, 0]
click at [579, 160] on span at bounding box center [502, 131] width 230 height 73
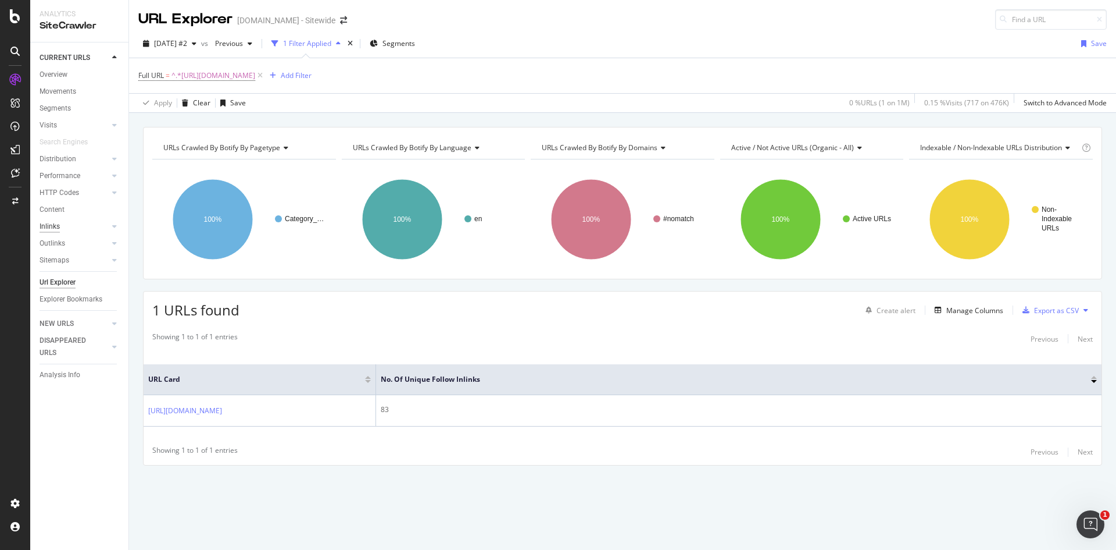
click at [50, 222] on div "Inlinks" at bounding box center [50, 226] width 20 height 12
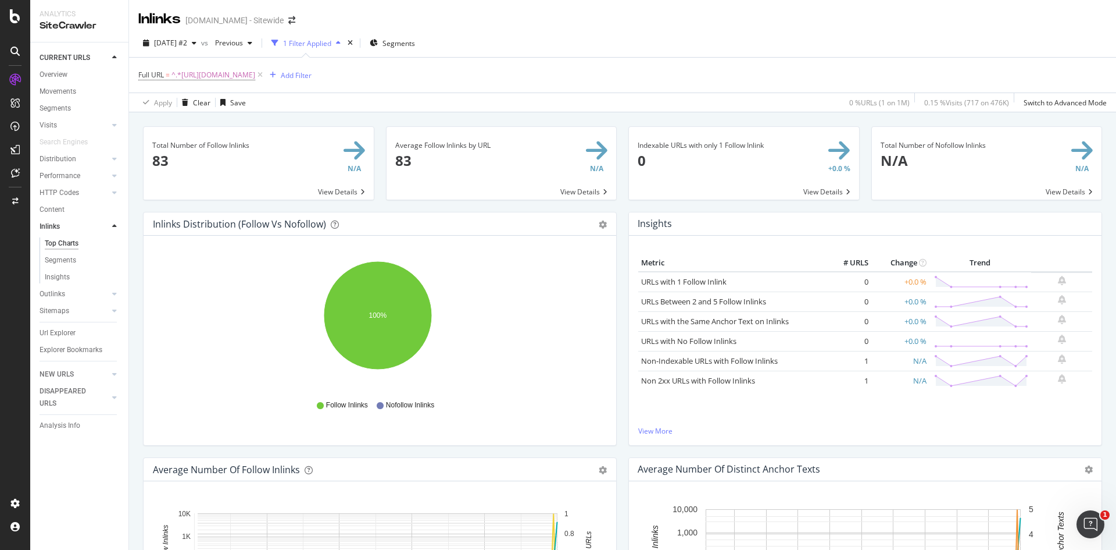
click at [342, 187] on span at bounding box center [259, 163] width 230 height 73
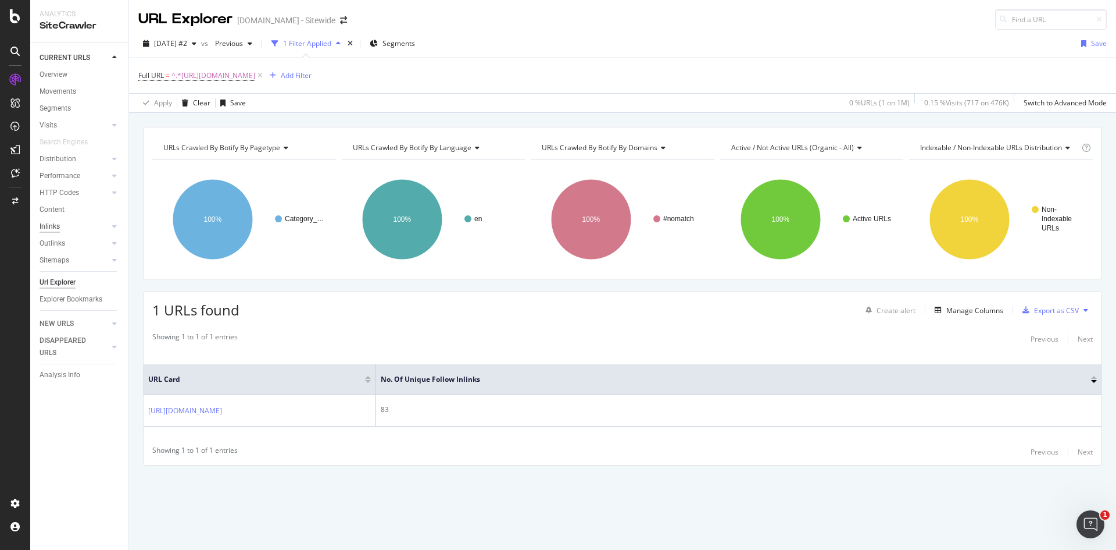
click at [50, 223] on div "Inlinks" at bounding box center [50, 226] width 20 height 12
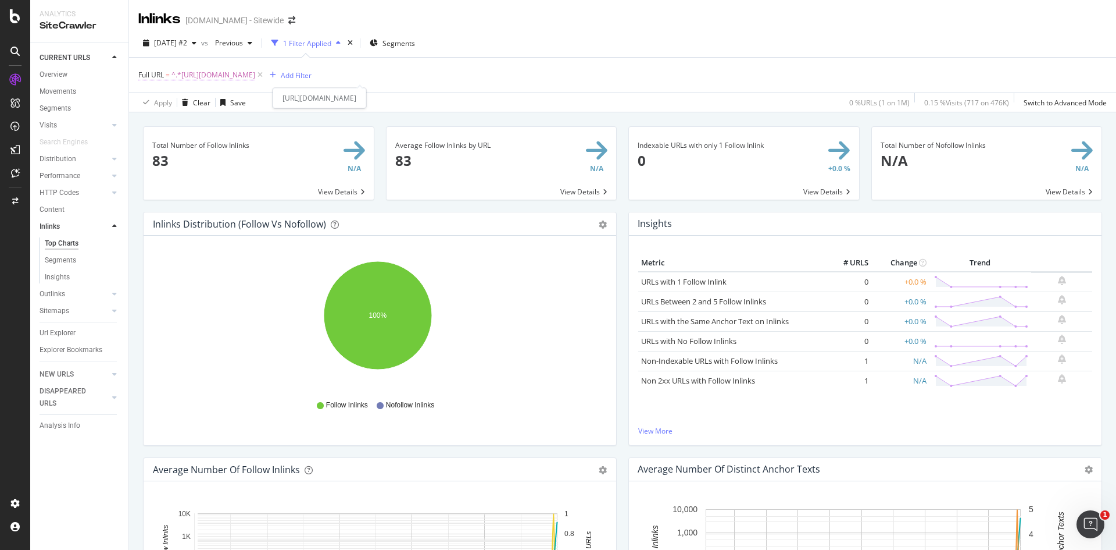
click at [255, 77] on span "^.*https://www.homedepot.ca/en/home/categories/building-materials/lumber-and-co…" at bounding box center [214, 75] width 84 height 16
click at [208, 147] on div "Add filter" at bounding box center [223, 148] width 30 height 10
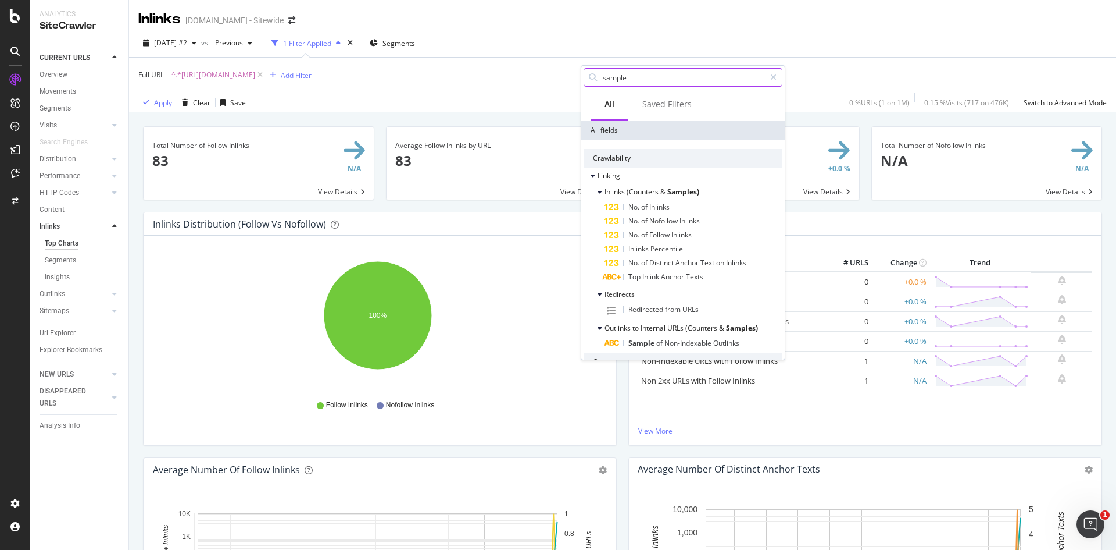
type input "sample"
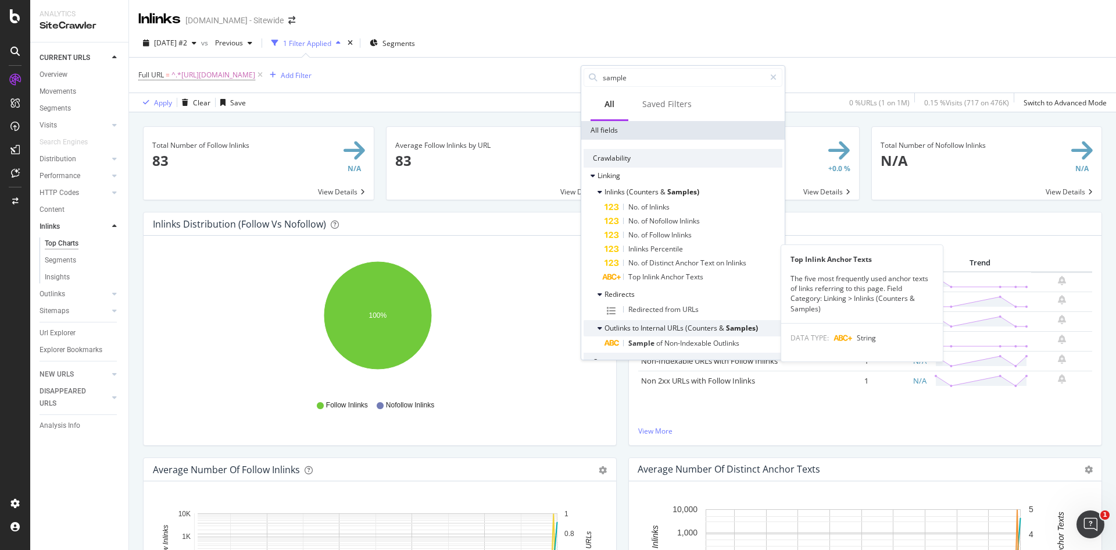
scroll to position [51, 0]
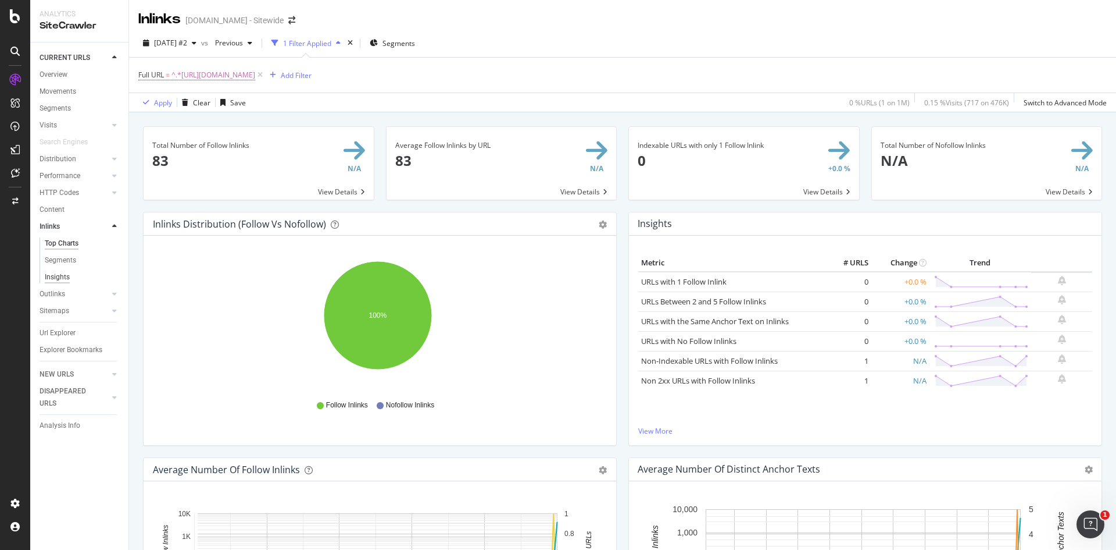
click at [65, 280] on div "Insights" at bounding box center [57, 277] width 25 height 12
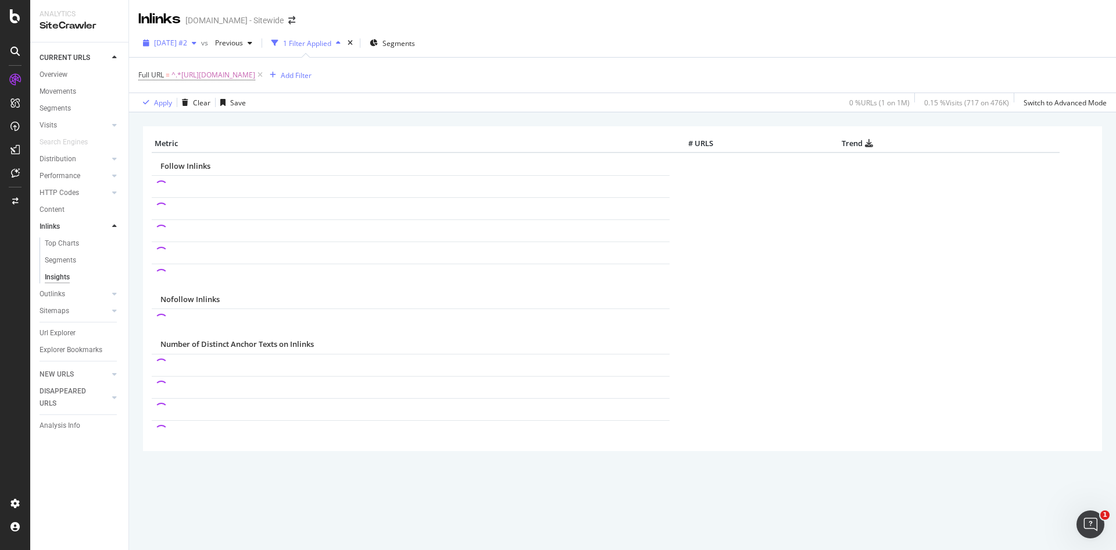
click at [187, 47] on span "[DATE] #2" at bounding box center [170, 43] width 33 height 10
click at [512, 31] on div "2025 Aug. 21st #2 vs Previous 1 Filter Applied Segments Full URL = ^.*https://w…" at bounding box center [622, 70] width 987 height 83
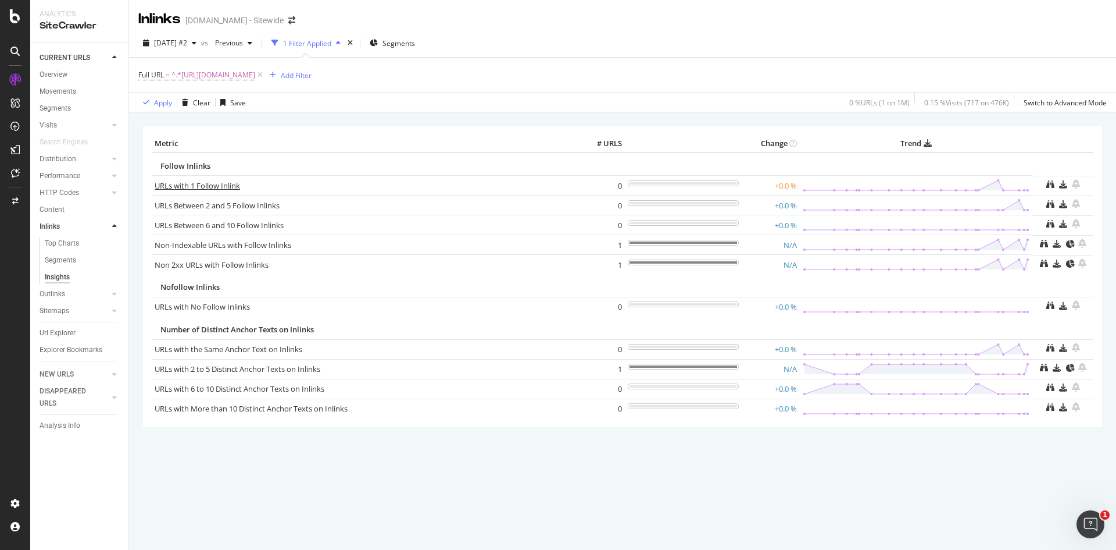
click at [219, 184] on link "URLs with 1 Follow Inlink" at bounding box center [197, 185] width 85 height 10
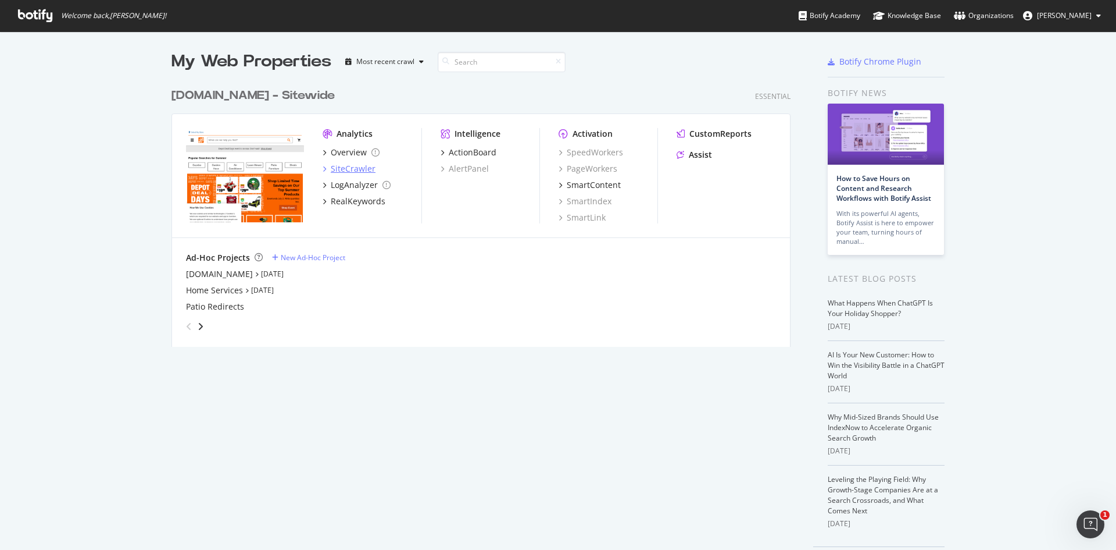
click at [355, 167] on div "SiteCrawler" at bounding box center [353, 169] width 45 height 12
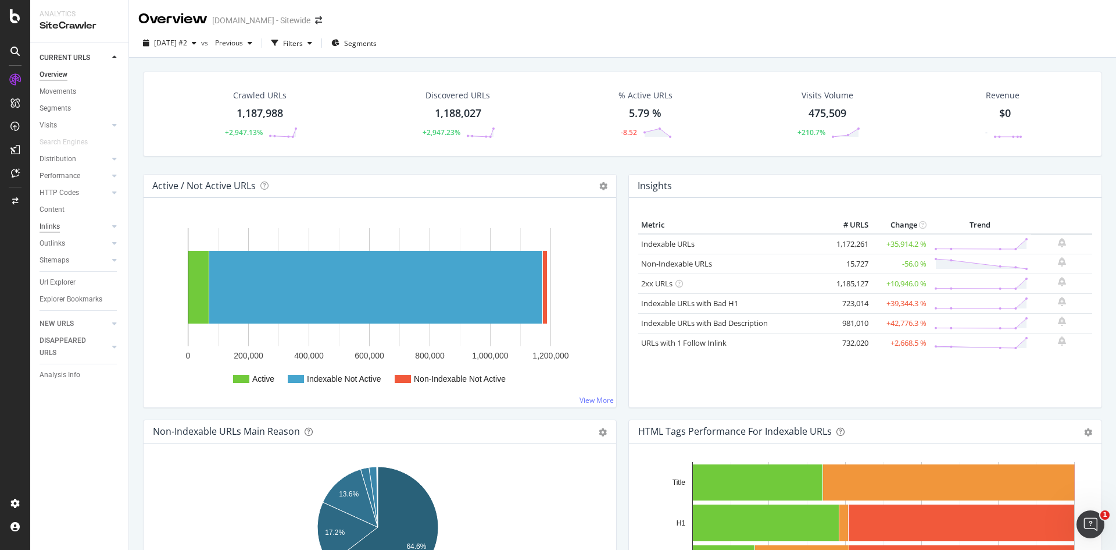
click at [56, 226] on div "Inlinks" at bounding box center [50, 226] width 20 height 12
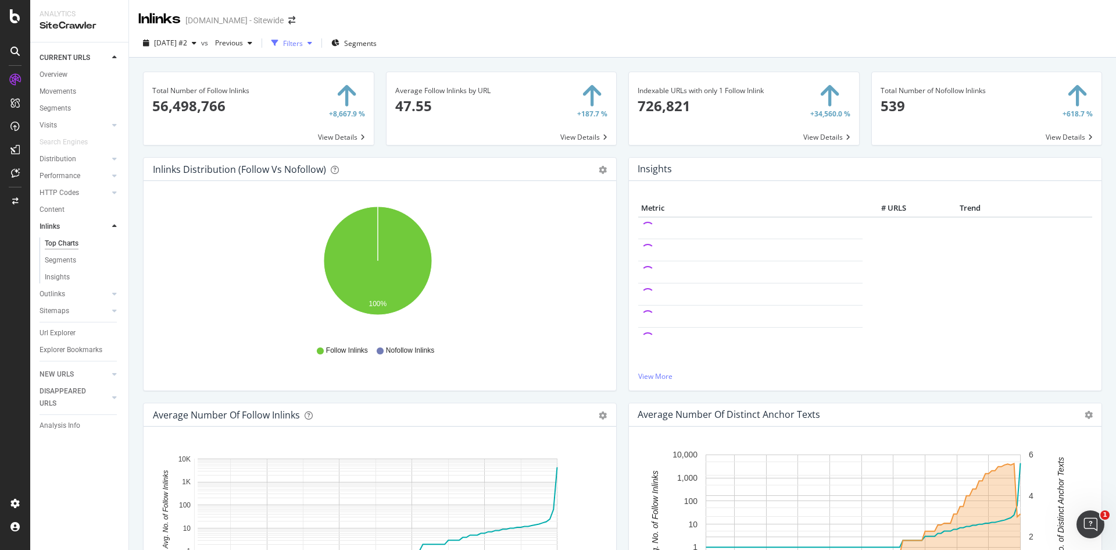
click at [303, 47] on div "Filters" at bounding box center [293, 43] width 20 height 10
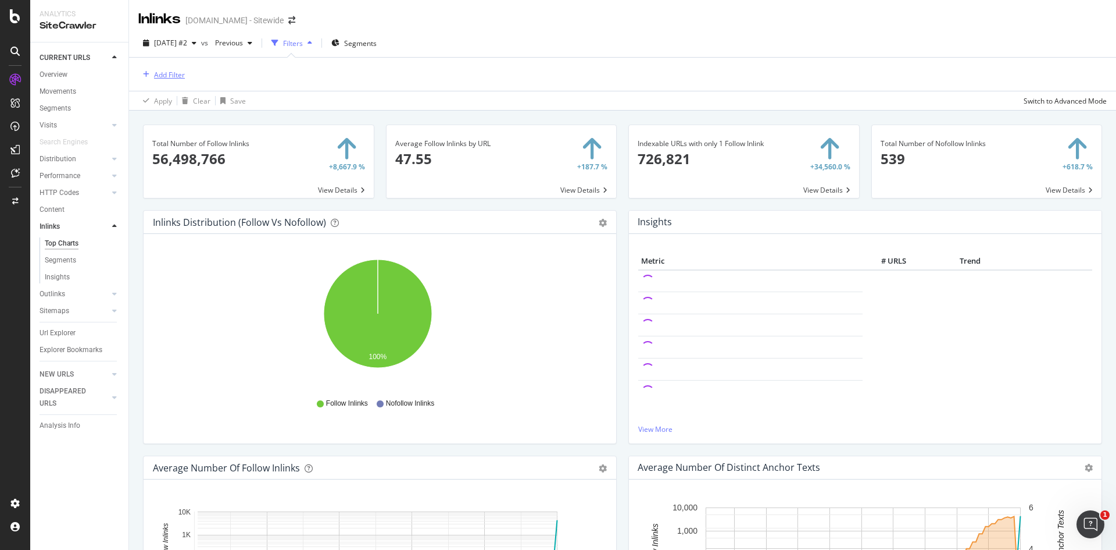
click at [170, 76] on div "Add Filter" at bounding box center [169, 75] width 31 height 10
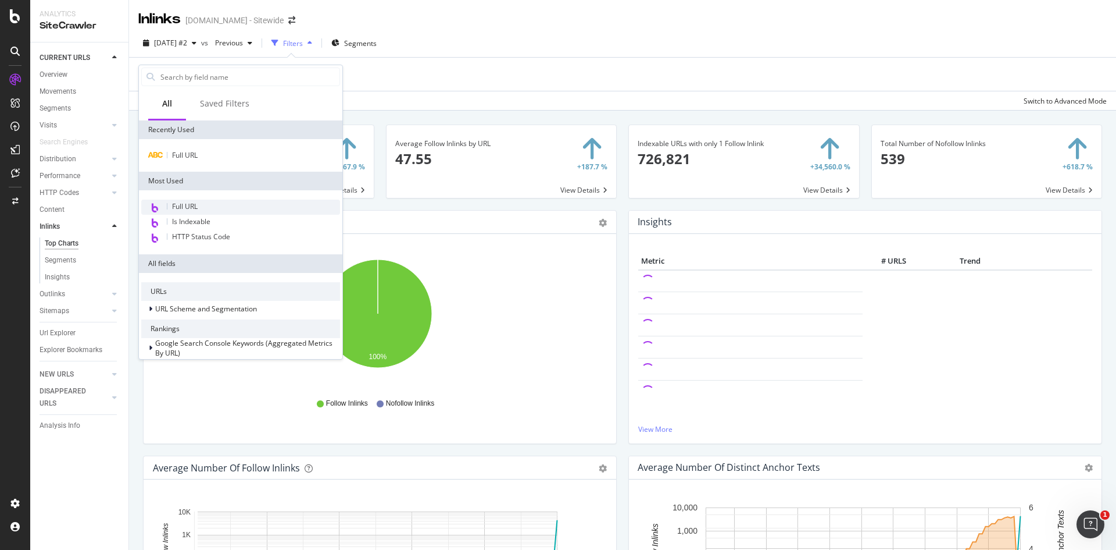
click at [183, 204] on span "Full URL" at bounding box center [185, 206] width 26 height 10
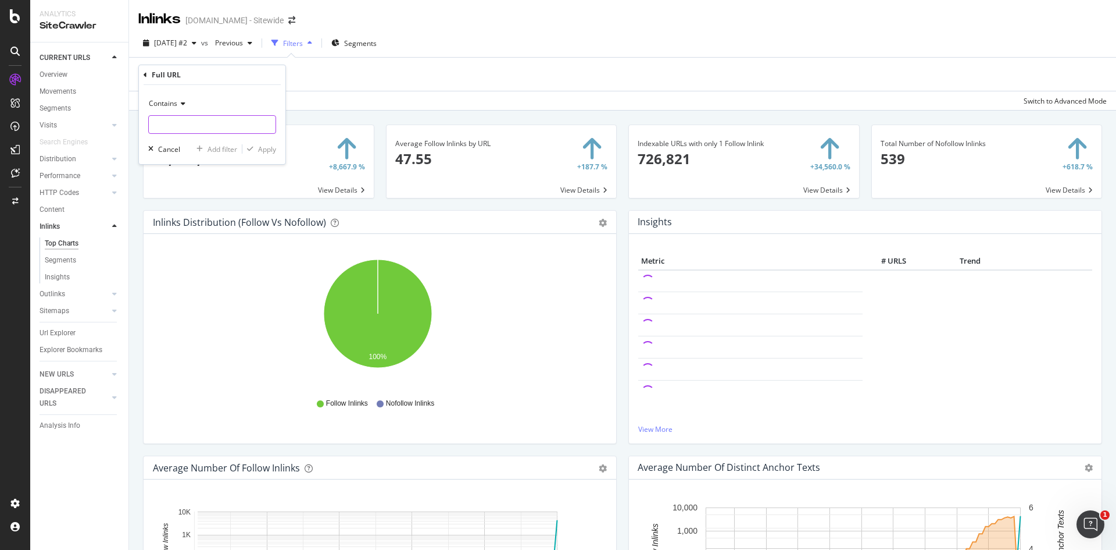
click at [173, 126] on input "text" at bounding box center [212, 124] width 127 height 19
paste input "[URL][DOMAIN_NAME]"
type input "[URL][DOMAIN_NAME]"
click at [265, 141] on div "Contains [URL][DOMAIN_NAME] Cancel Add filter Apply" at bounding box center [212, 124] width 147 height 79
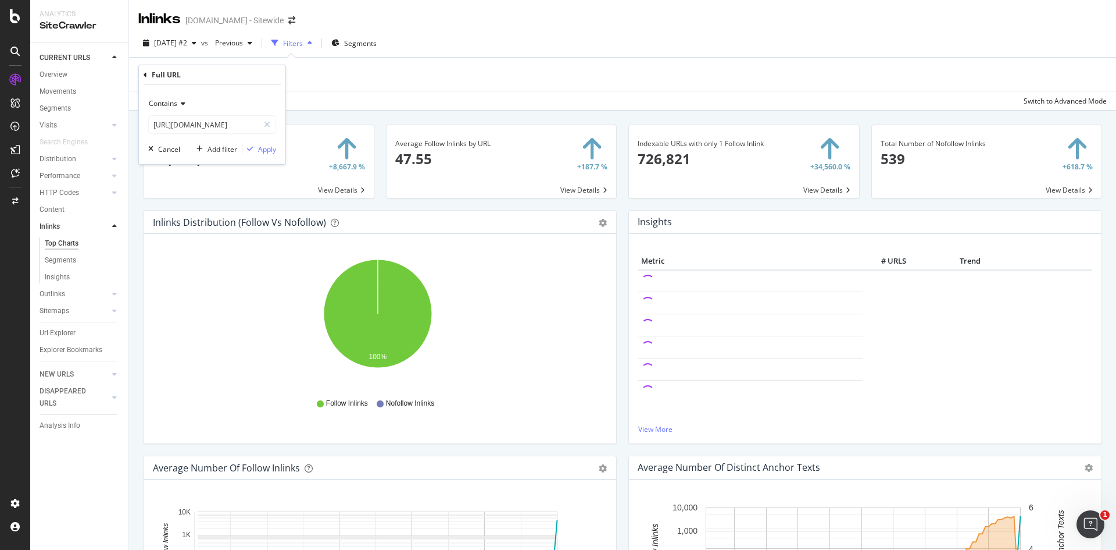
scroll to position [0, 0]
click at [263, 147] on div "Apply" at bounding box center [267, 149] width 18 height 10
